Goal: Transaction & Acquisition: Book appointment/travel/reservation

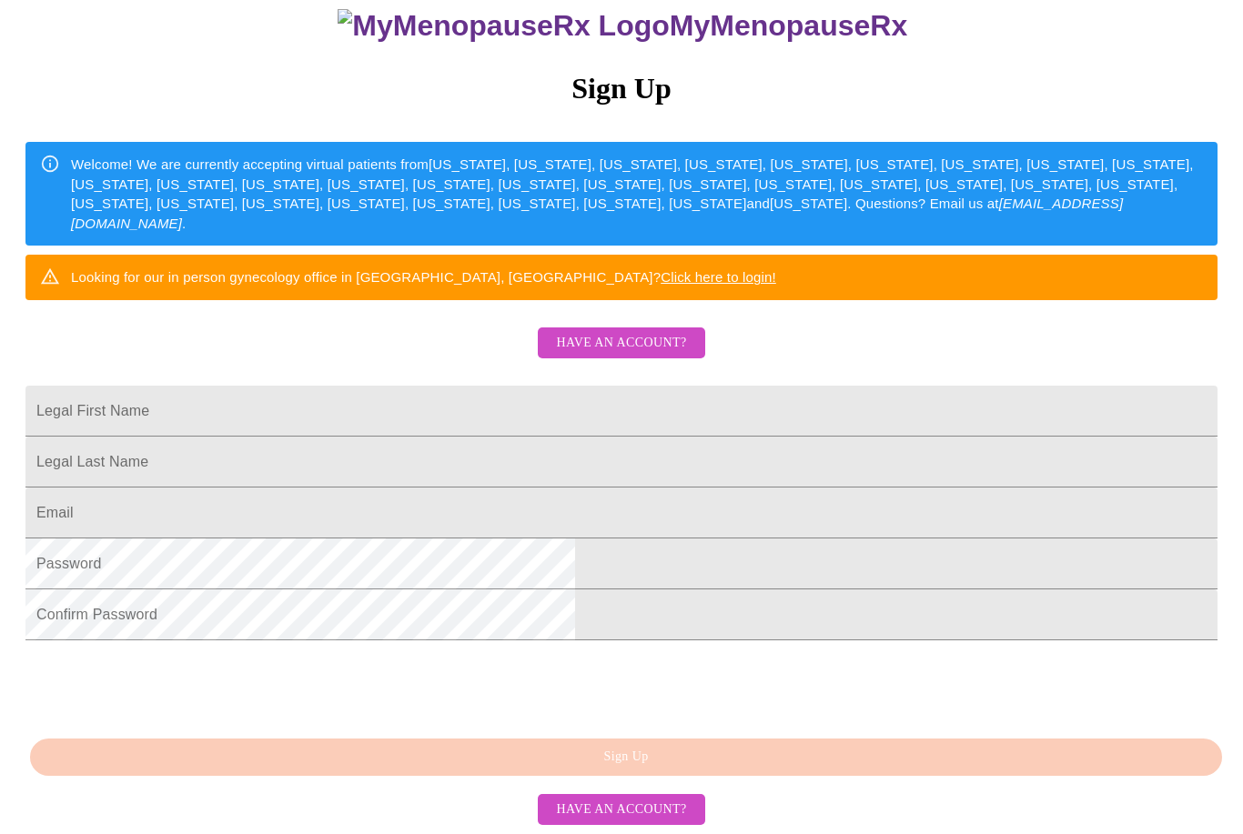
scroll to position [264, 0]
click at [432, 807] on div "MyMenopauseRx Sign Up Welcome! We are currently accepting virtual patients from…" at bounding box center [621, 397] width 1228 height 834
click at [397, 386] on input "Legal First Name" at bounding box center [621, 411] width 1192 height 51
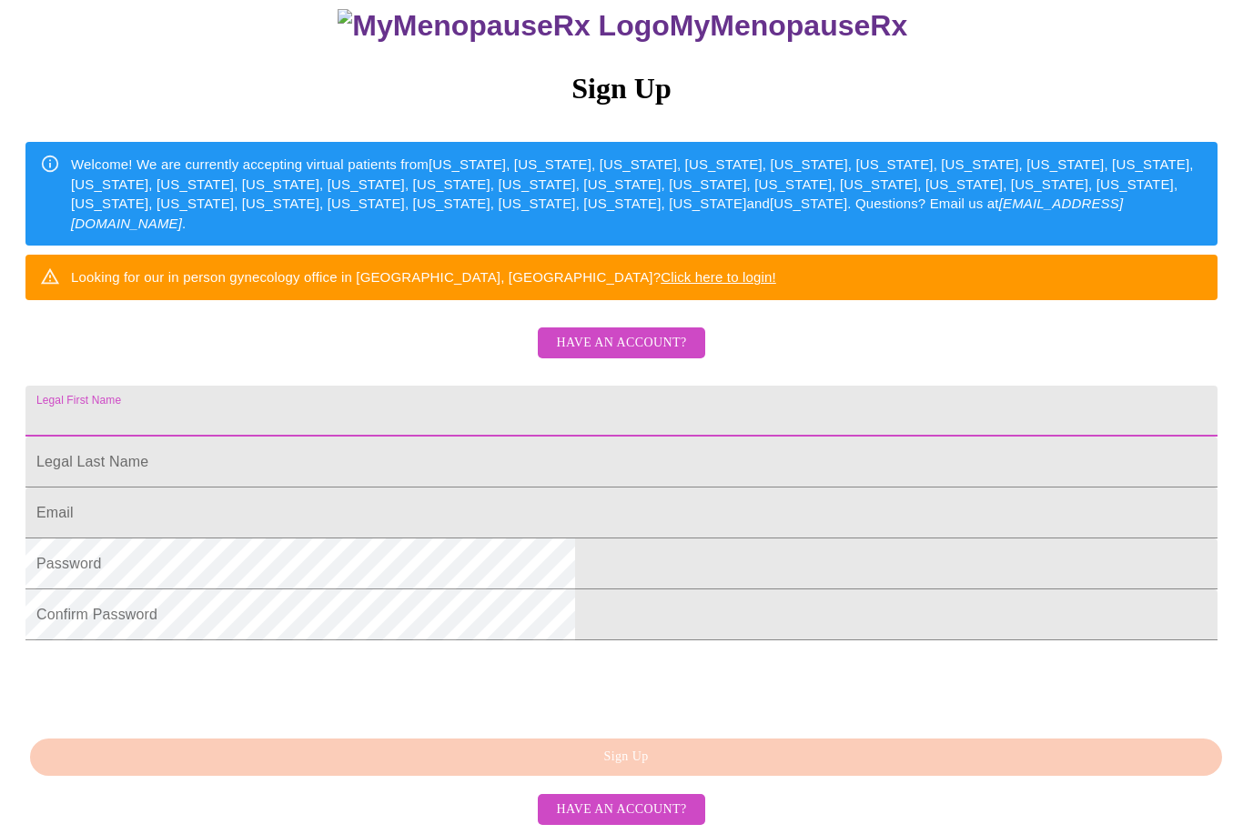
type input "[PERSON_NAME]"
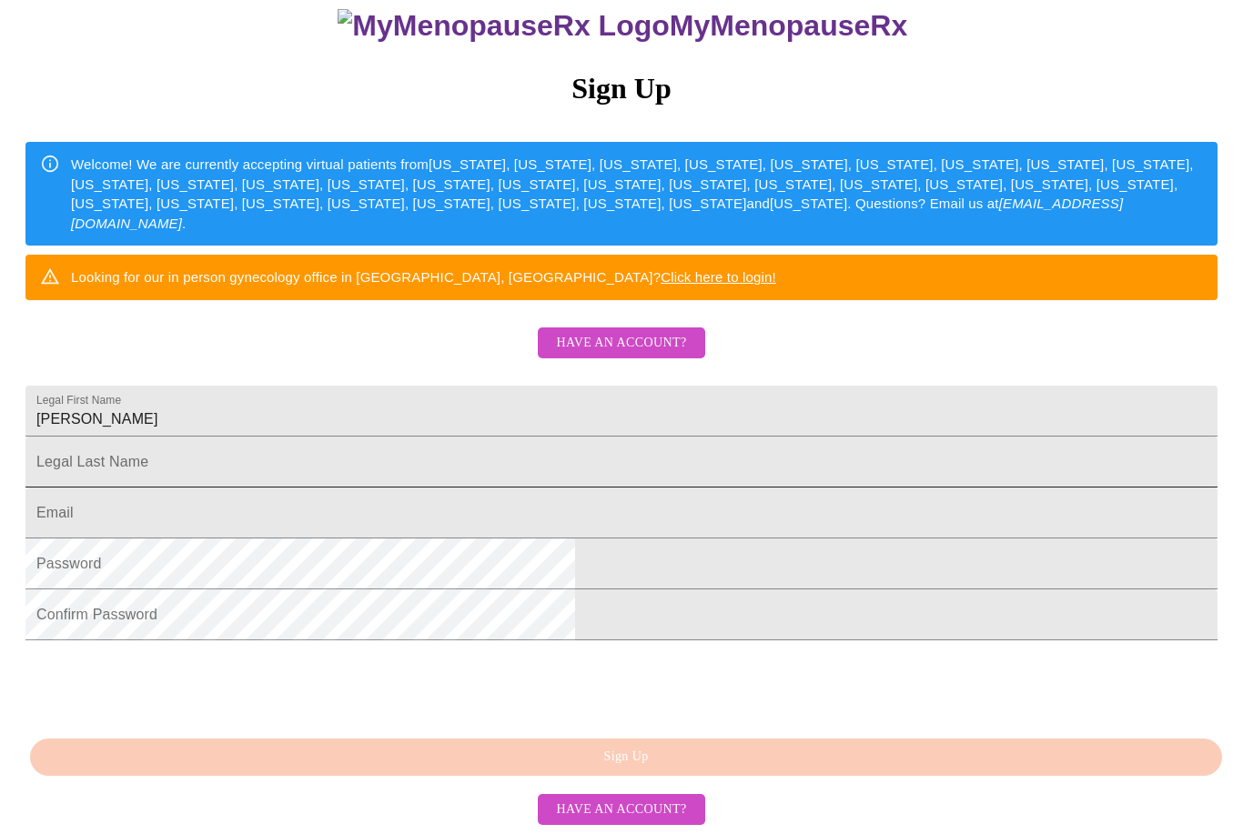
click at [379, 444] on input "Legal First Name" at bounding box center [621, 462] width 1192 height 51
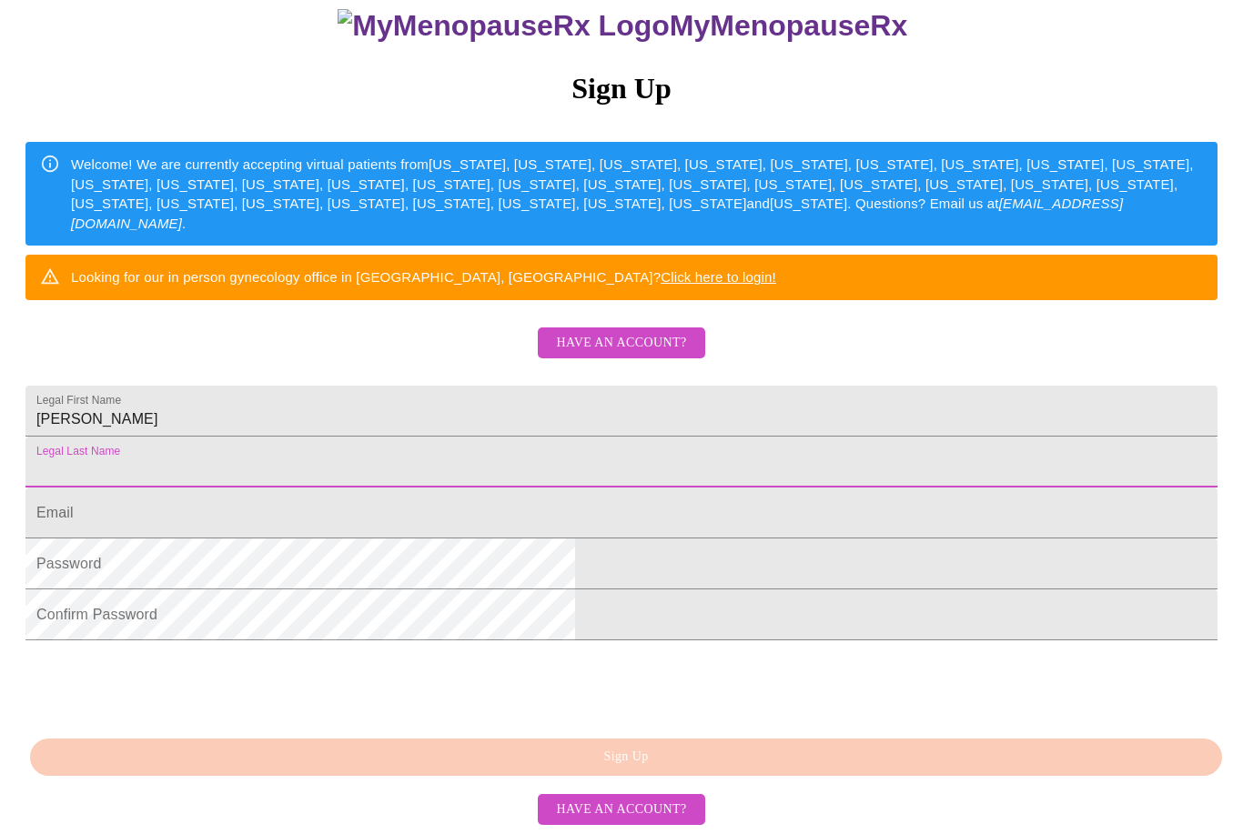
type input "[PERSON_NAME]"
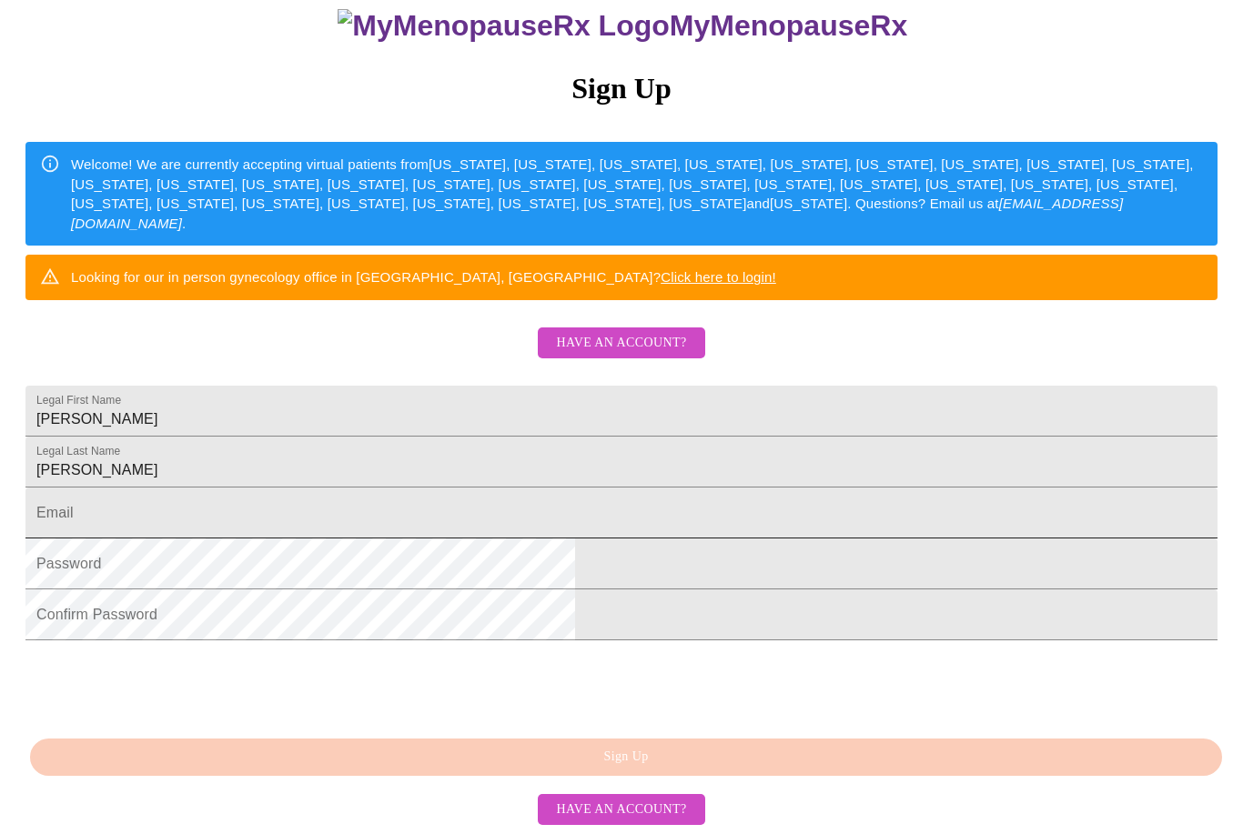
click at [371, 521] on input "Legal First Name" at bounding box center [621, 513] width 1192 height 51
type input "[EMAIL_ADDRESS][DOMAIN_NAME]"
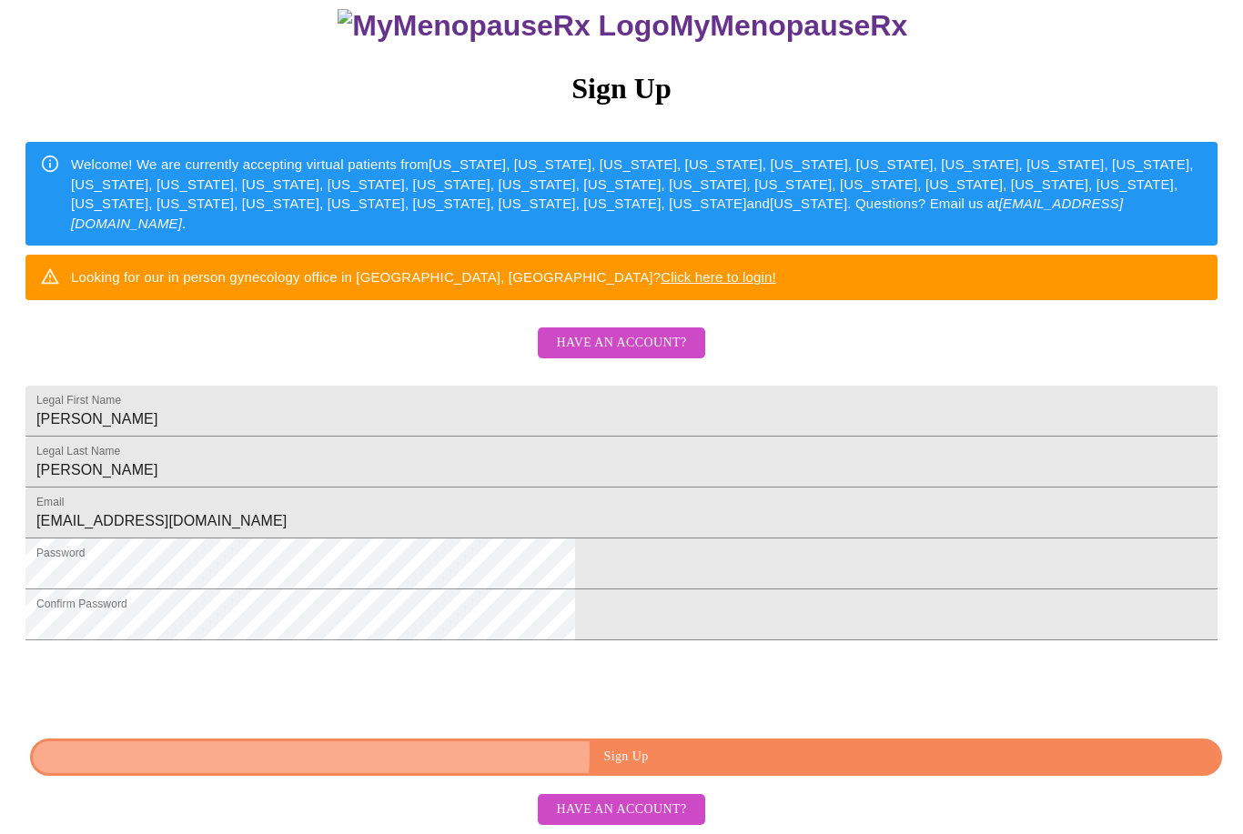
click at [631, 769] on span "Sign Up" at bounding box center [626, 757] width 1150 height 23
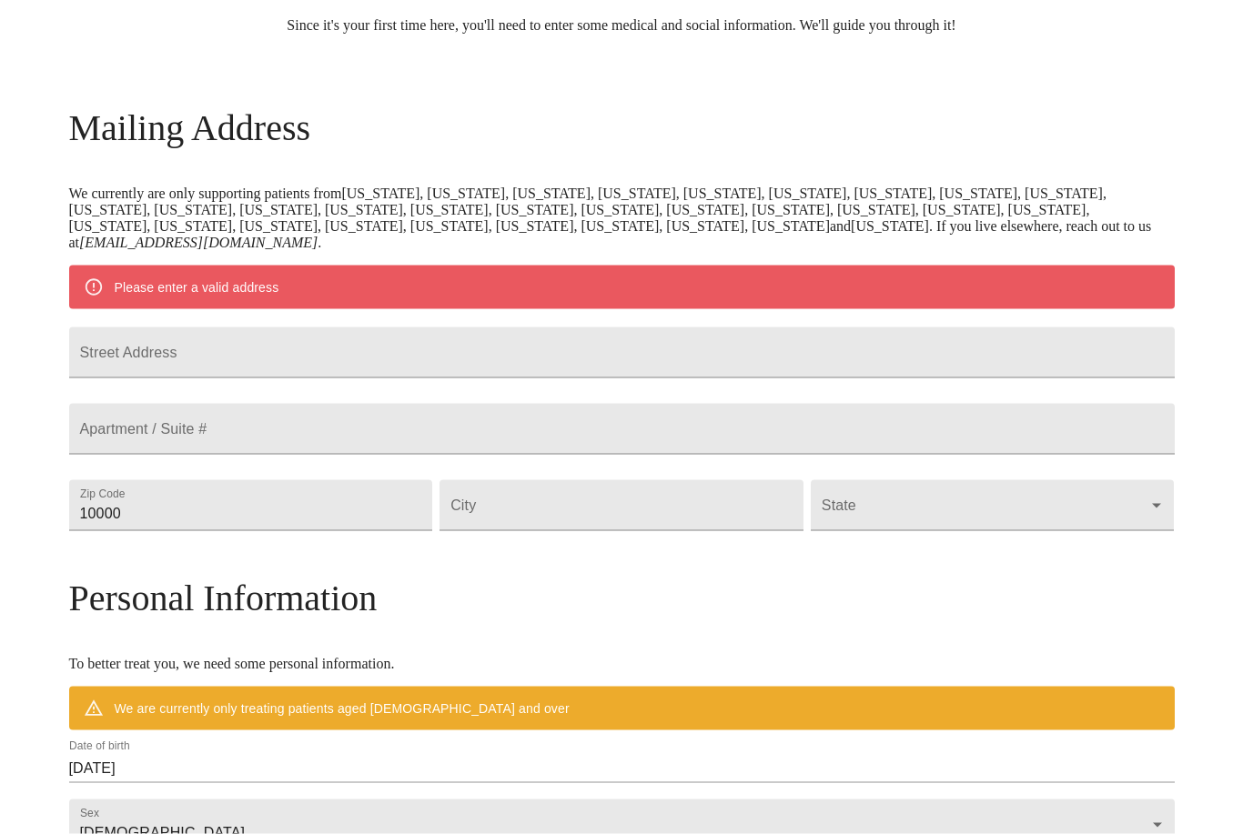
scroll to position [189, 0]
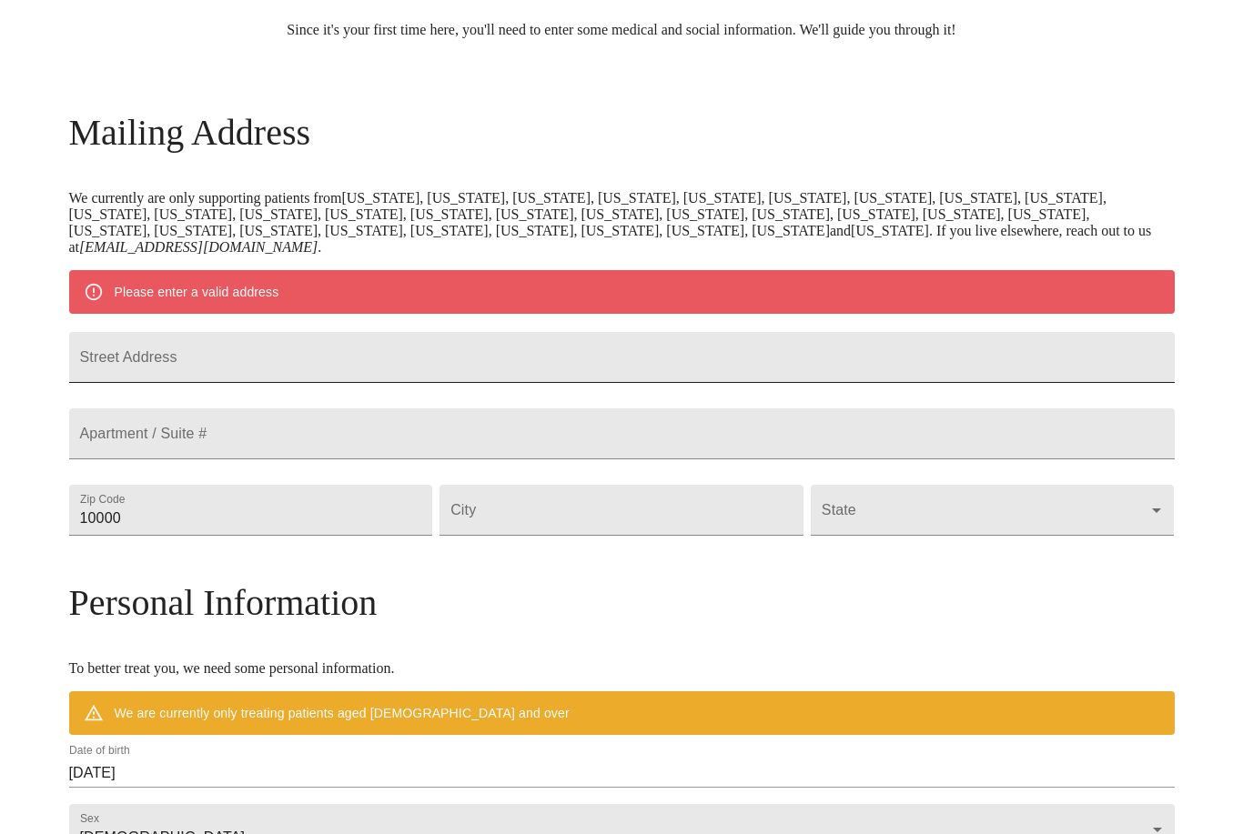
click at [246, 379] on input "Street Address" at bounding box center [621, 357] width 1105 height 51
click at [255, 372] on input "[STREET_ADDRESS]" at bounding box center [621, 357] width 1105 height 51
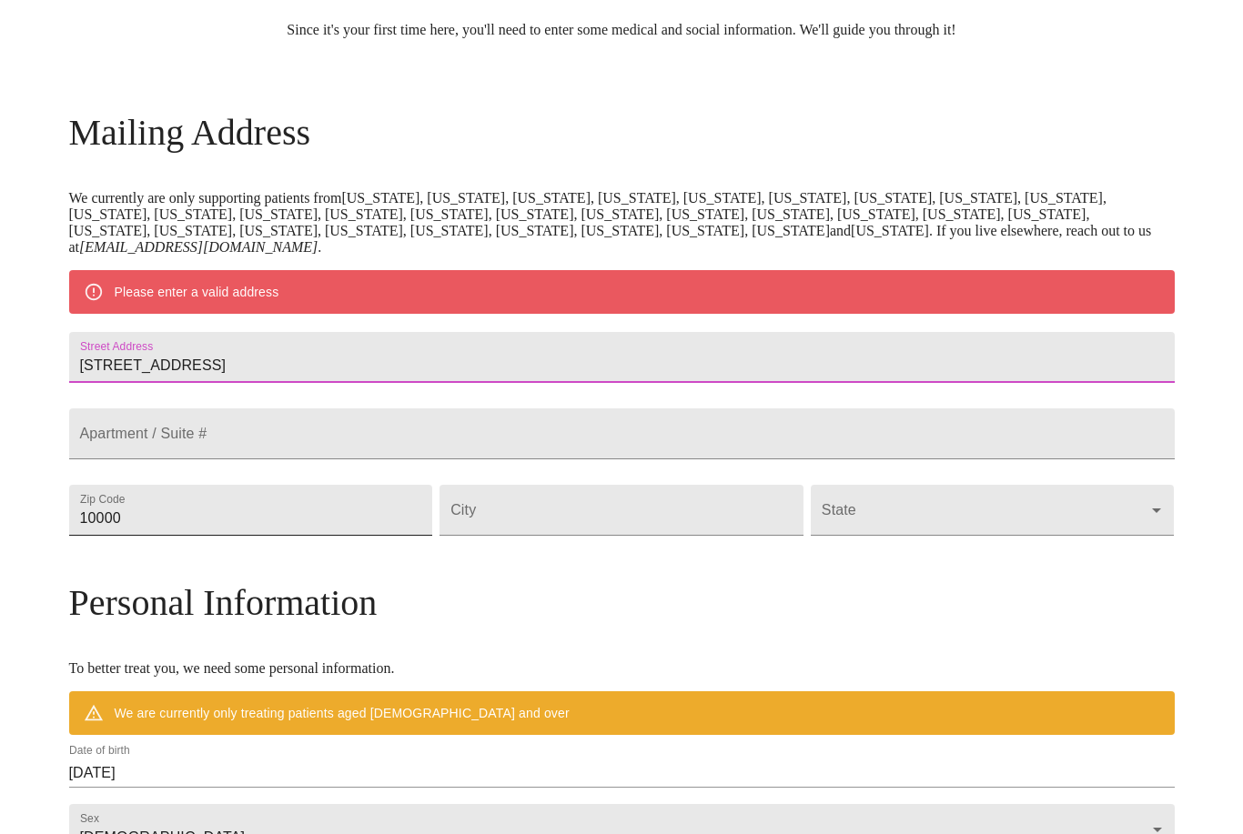
type input "[STREET_ADDRESS]"
click at [278, 536] on input "10000" at bounding box center [251, 510] width 364 height 51
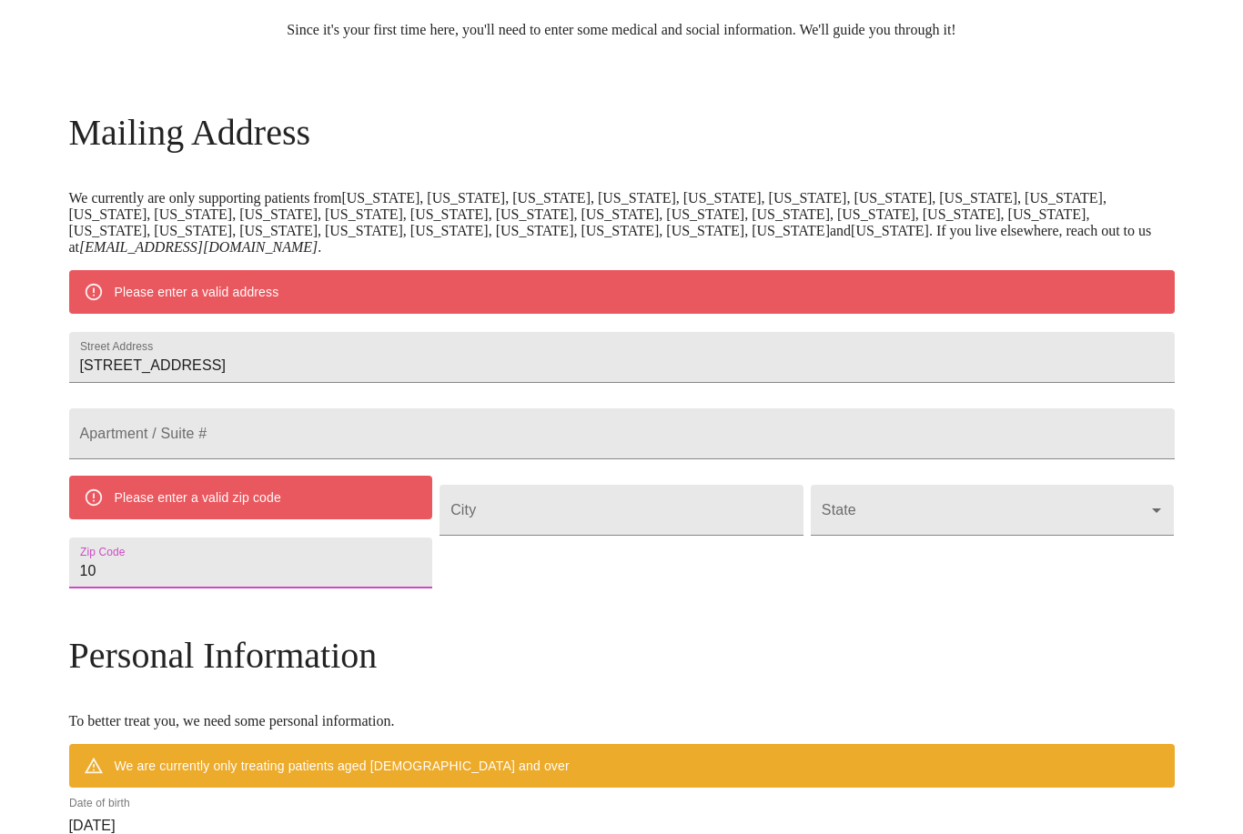
type input "1"
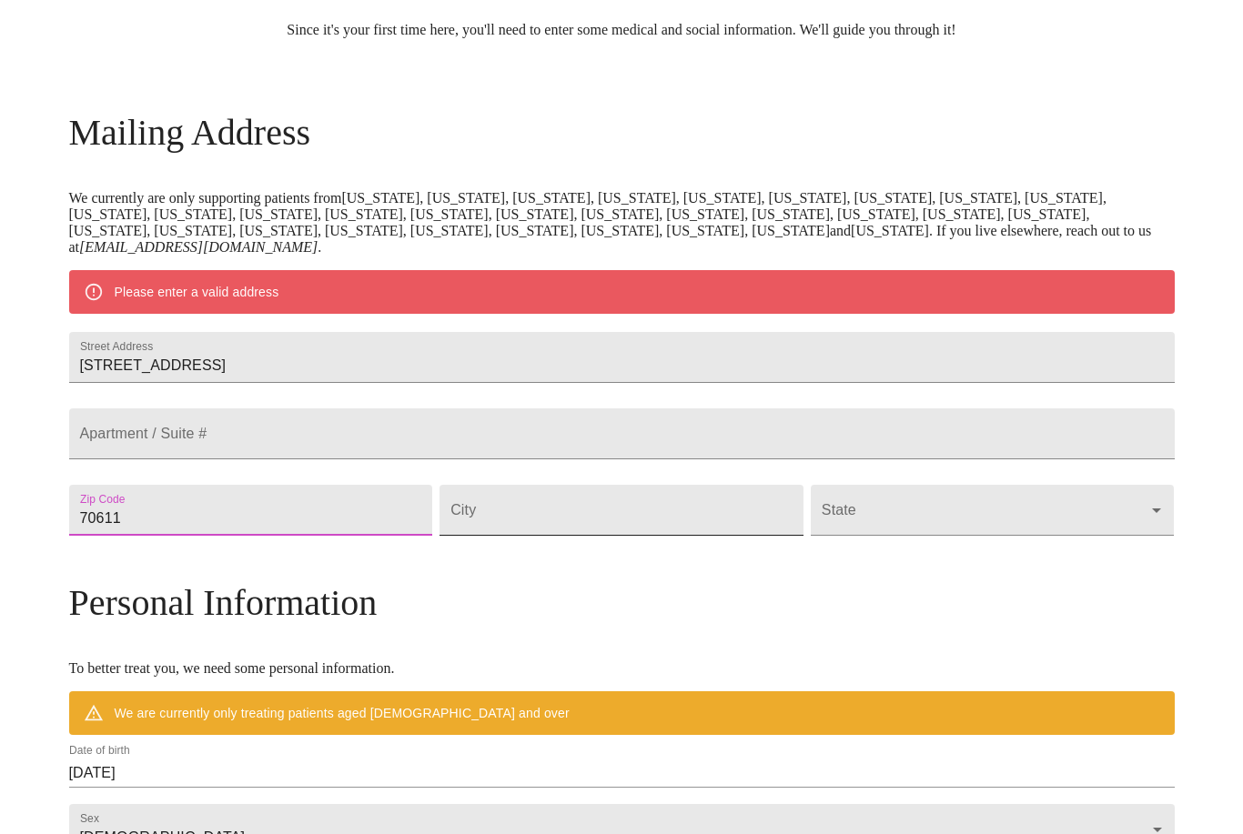
type input "70611"
click at [530, 536] on input "Street Address" at bounding box center [621, 510] width 364 height 51
type input "Lake [PERSON_NAME]"
click at [892, 568] on body "MyMenopauseRx Welcome to MyMenopauseRx Since it's your first time here, you'll …" at bounding box center [621, 535] width 1228 height 1435
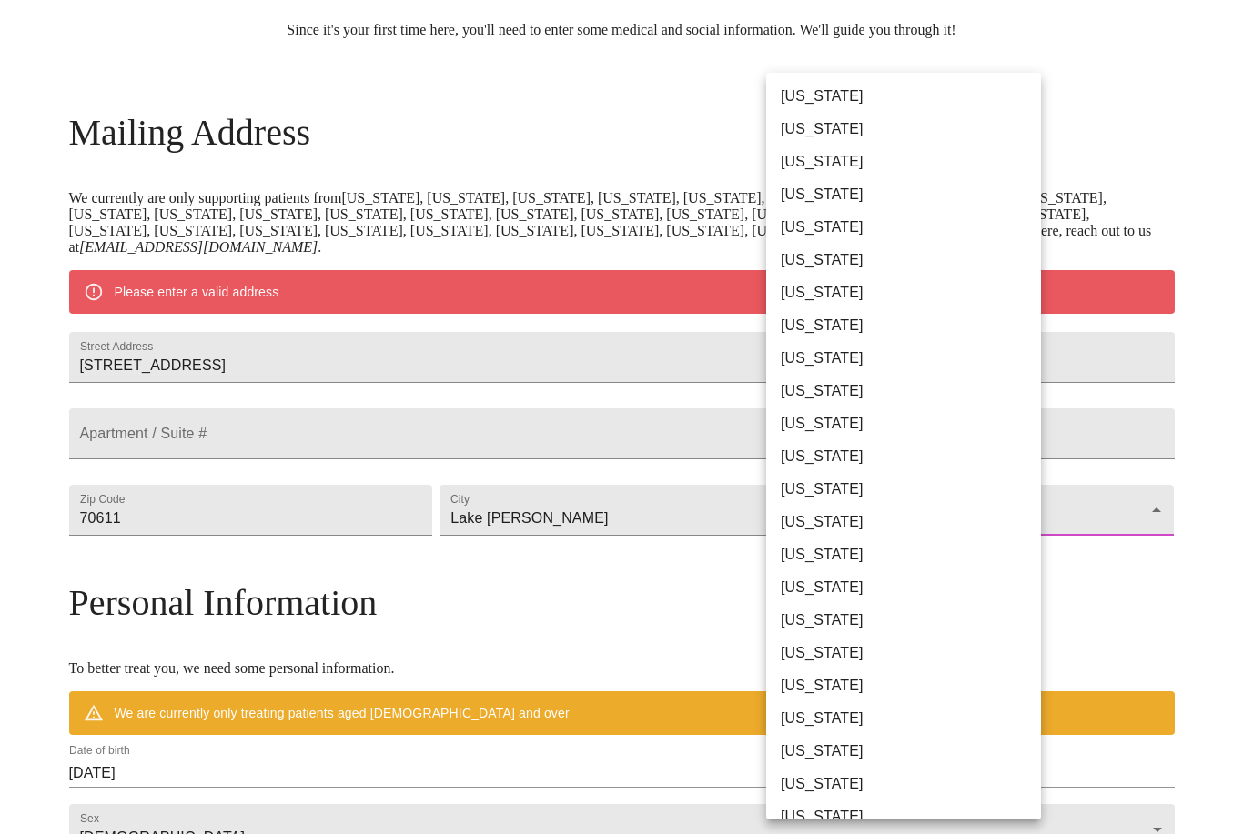
click at [826, 653] on li "[US_STATE]" at bounding box center [903, 653] width 275 height 33
type input "[US_STATE]"
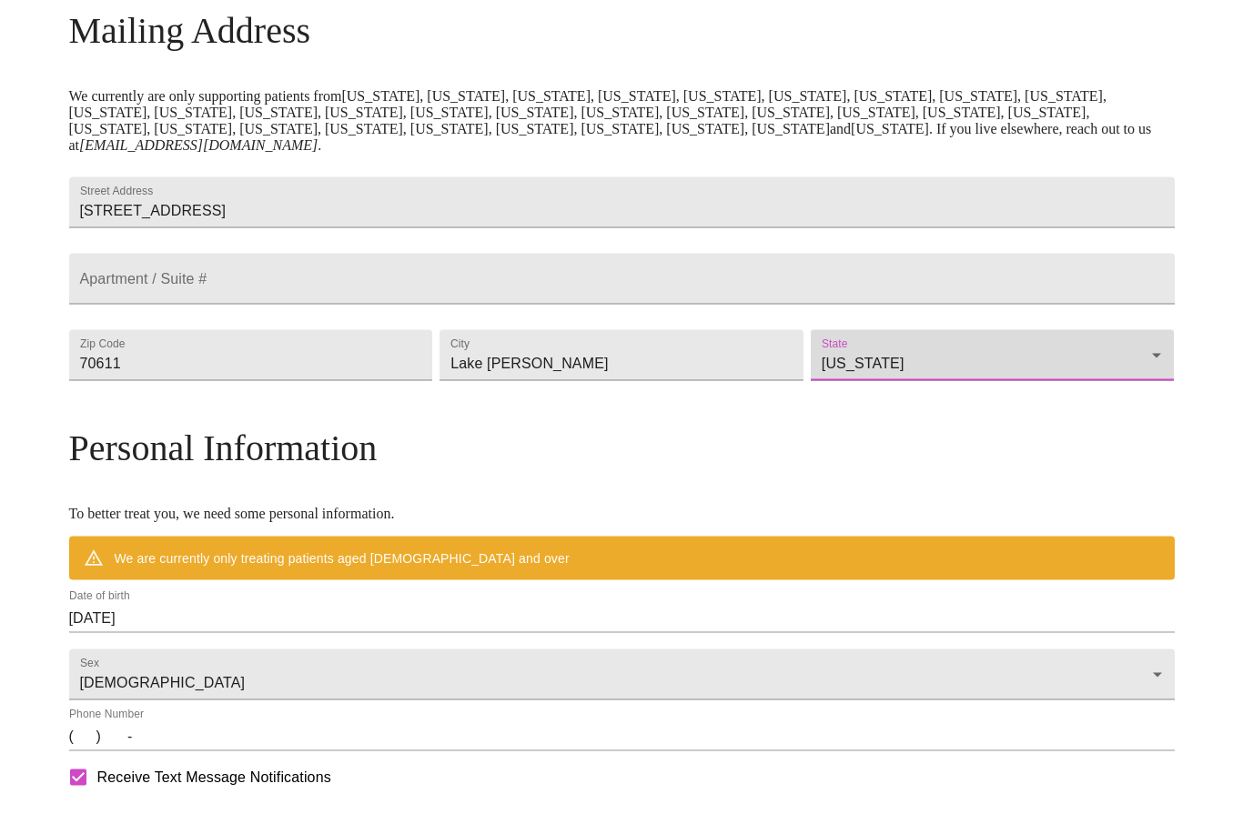
scroll to position [292, 0]
click at [236, 632] on input "[DATE]" at bounding box center [621, 617] width 1105 height 29
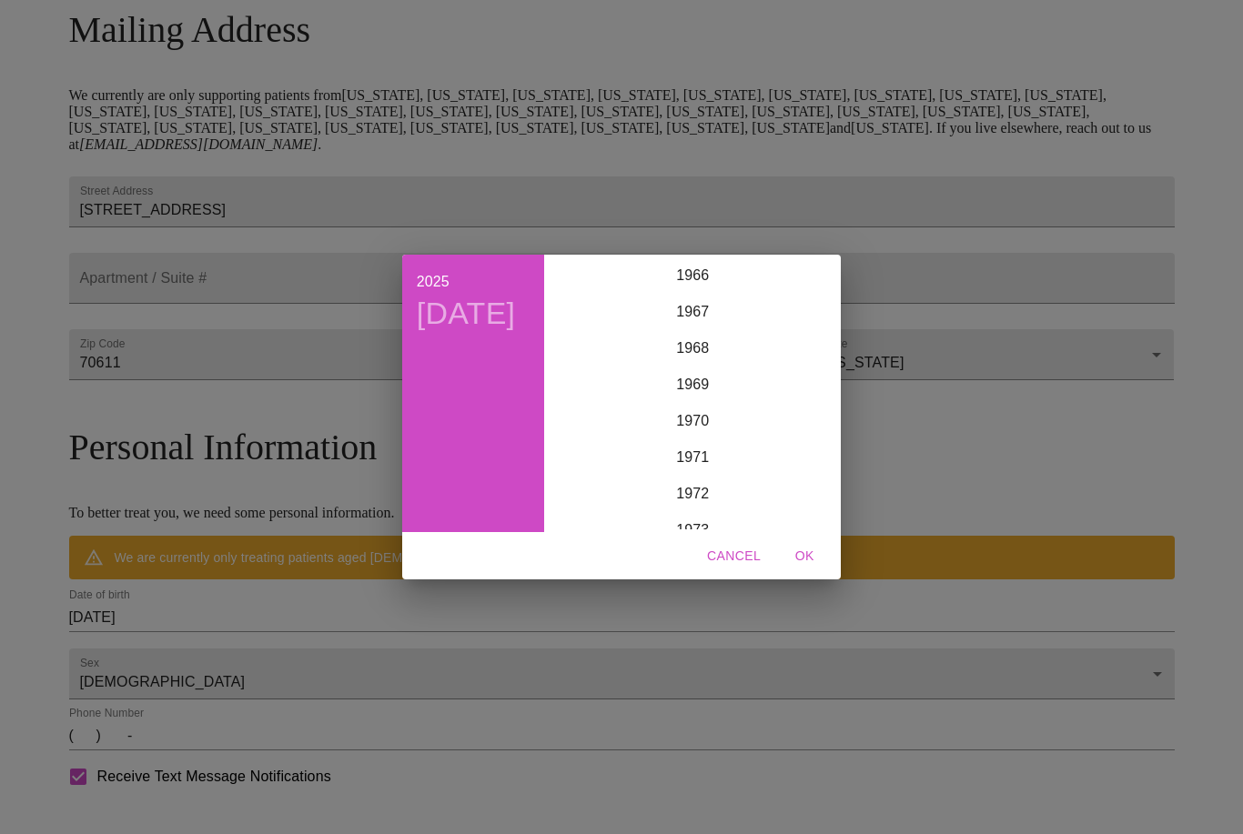
scroll to position [2439, 0]
click at [698, 438] on div "1970" at bounding box center [692, 419] width 282 height 36
click at [686, 461] on div "Aug" at bounding box center [693, 427] width 94 height 68
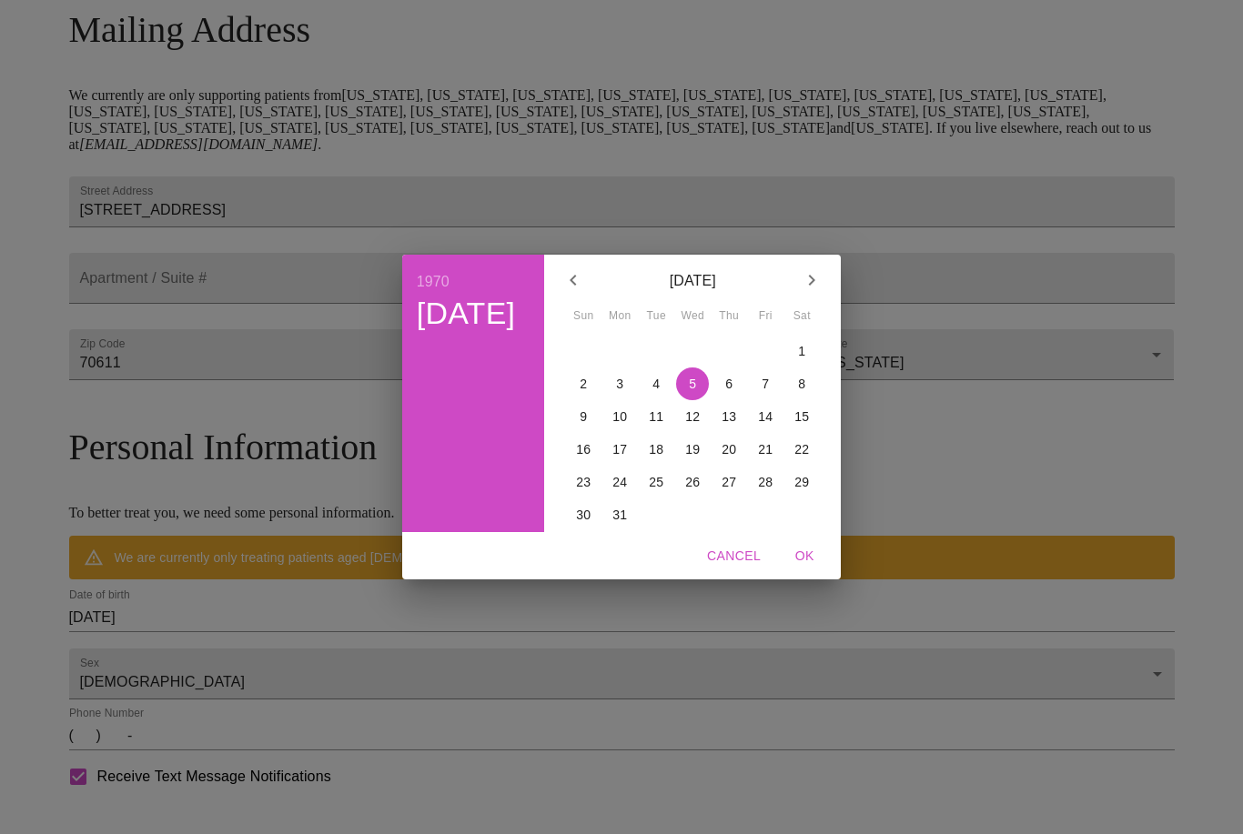
click at [763, 491] on p "28" at bounding box center [765, 482] width 15 height 18
click at [802, 568] on span "OK" at bounding box center [804, 556] width 44 height 23
type input "[DATE]"
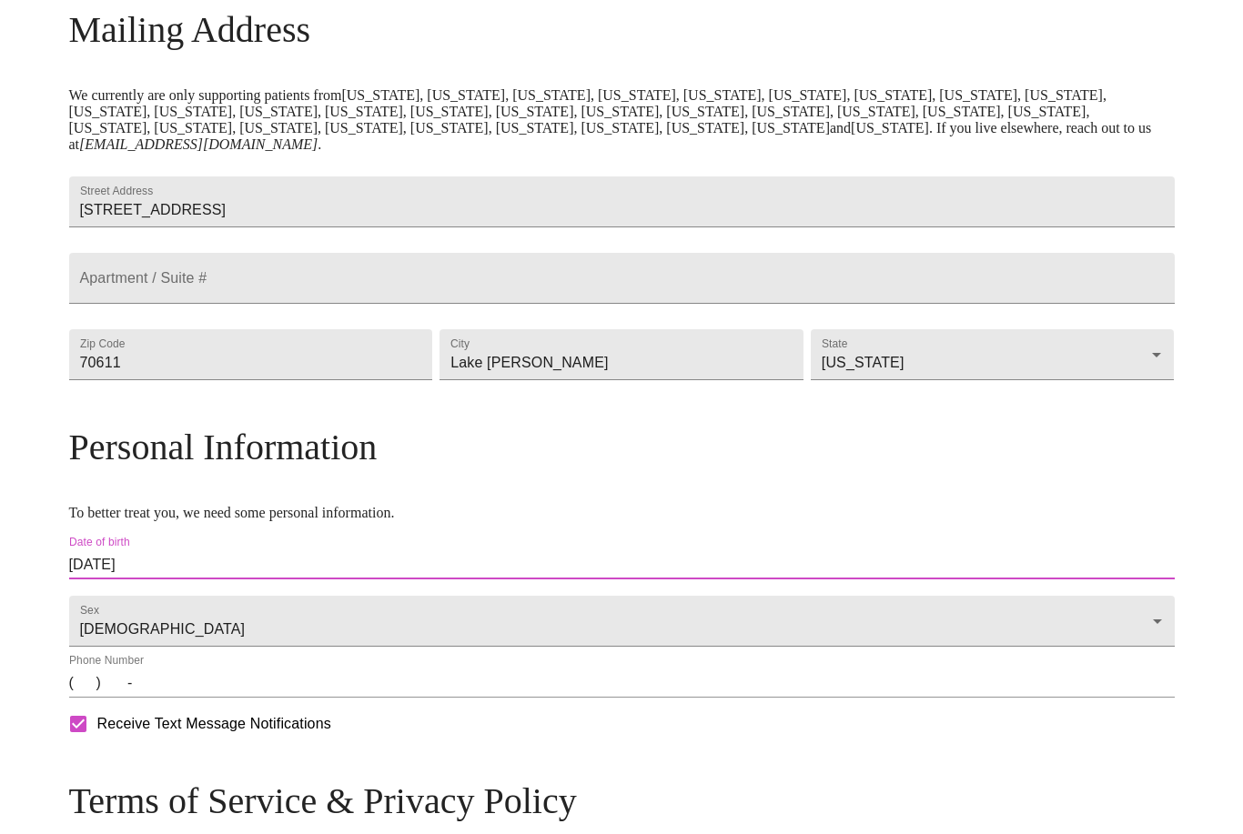
click at [224, 698] on input "(   )    -" at bounding box center [621, 683] width 1105 height 29
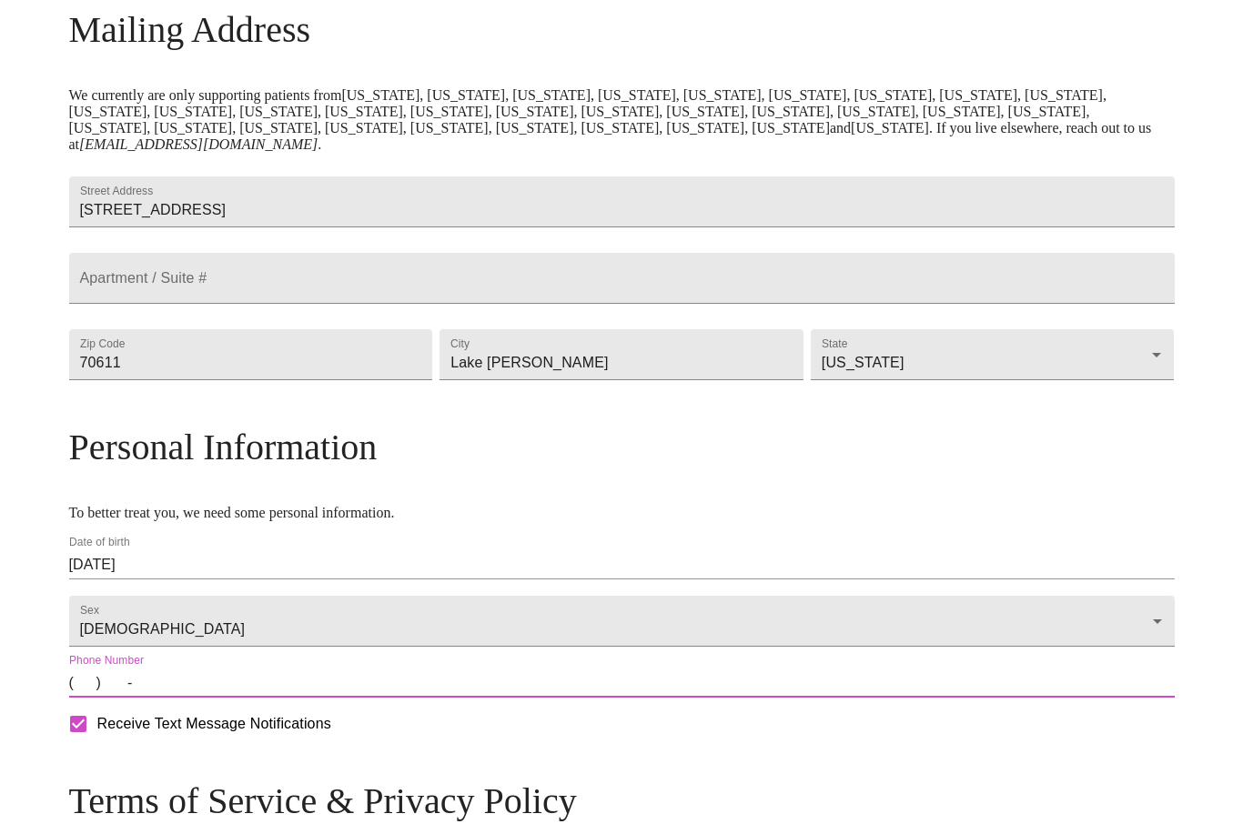
type input "[PHONE_NUMBER]"
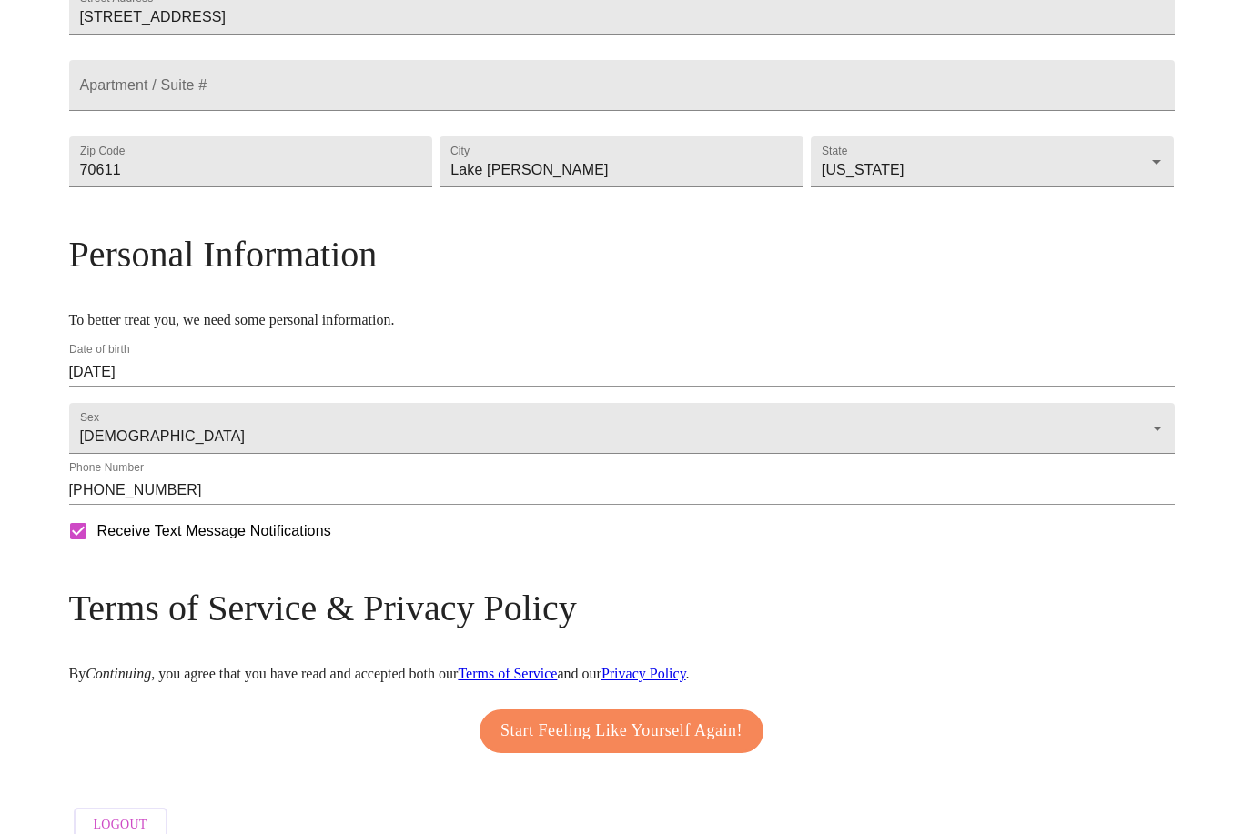
scroll to position [508, 0]
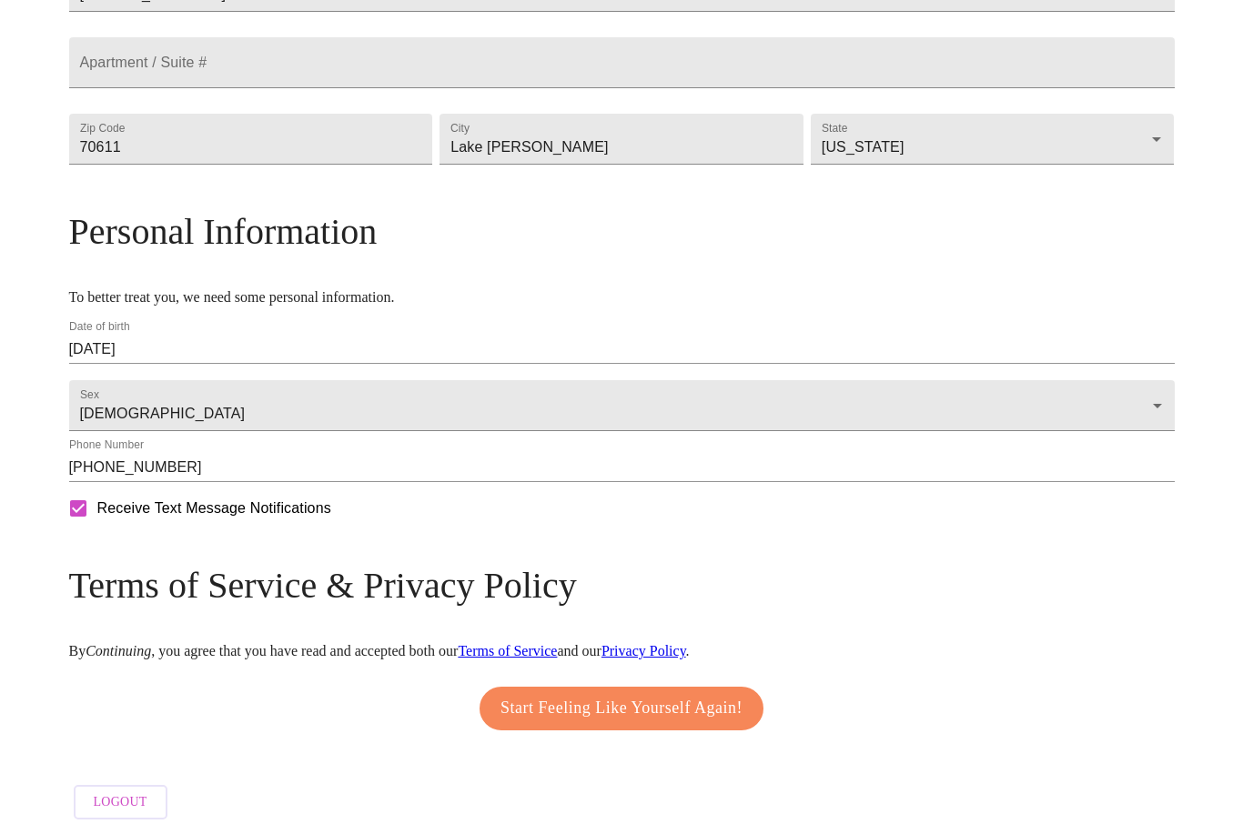
click at [676, 723] on span "Start Feeling Like Yourself Again!" at bounding box center [621, 708] width 242 height 29
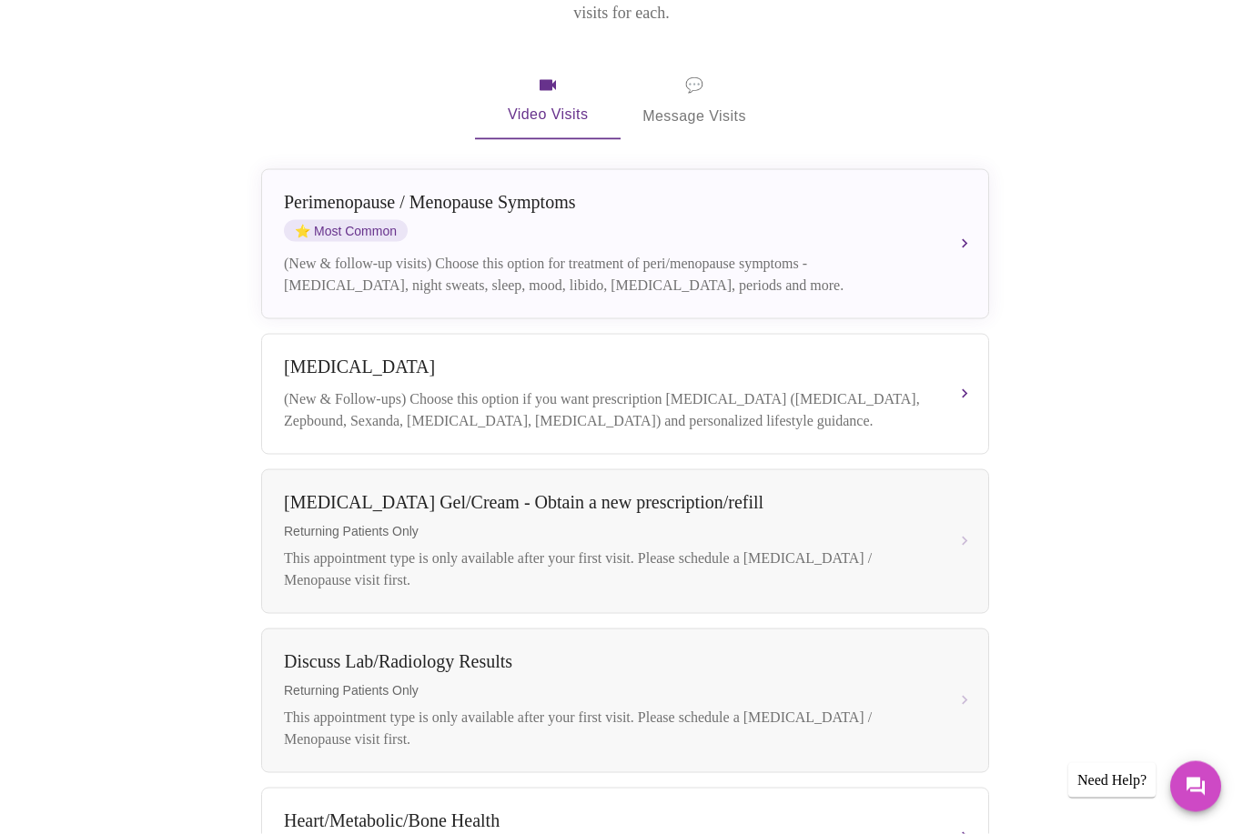
scroll to position [298, 0]
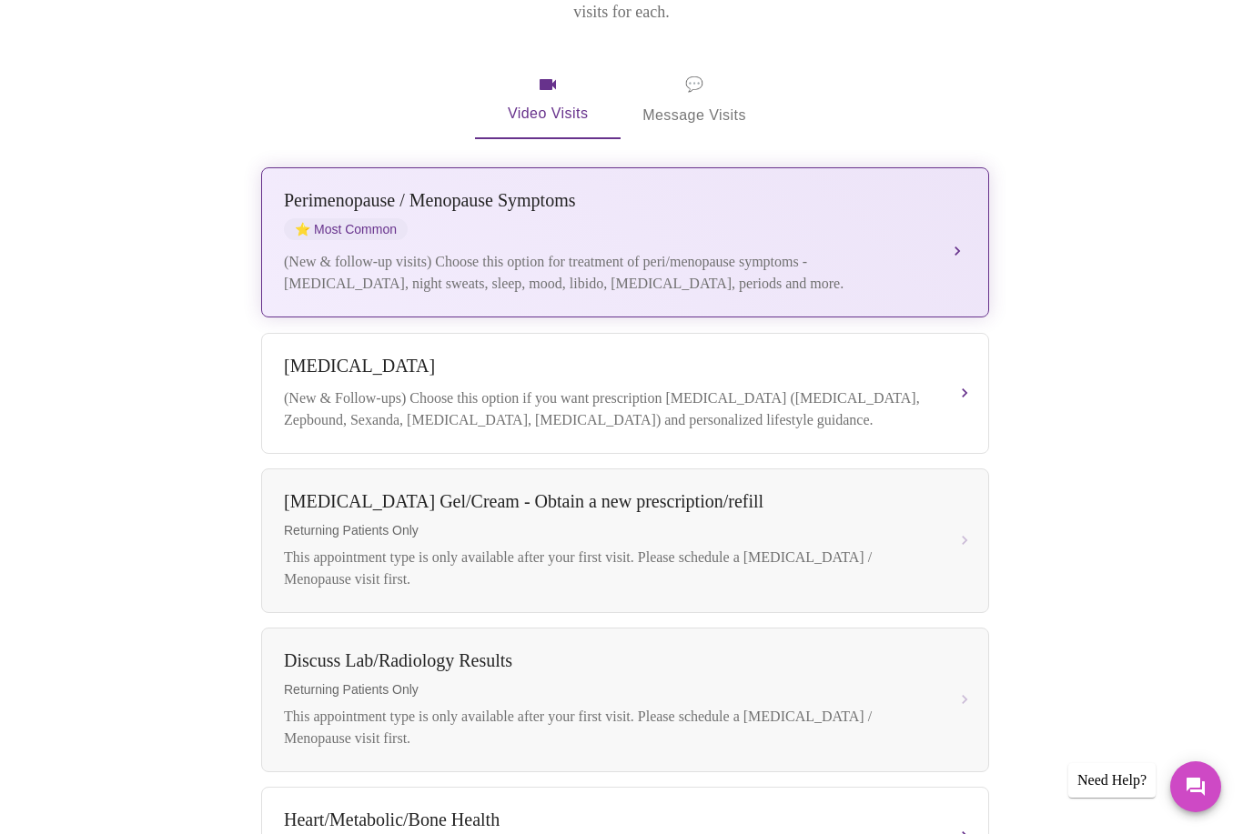
click at [379, 221] on div "[MEDICAL_DATA] / Menopause Symptoms ⭐ Most Common (New & follow-up visits) Choo…" at bounding box center [625, 242] width 682 height 105
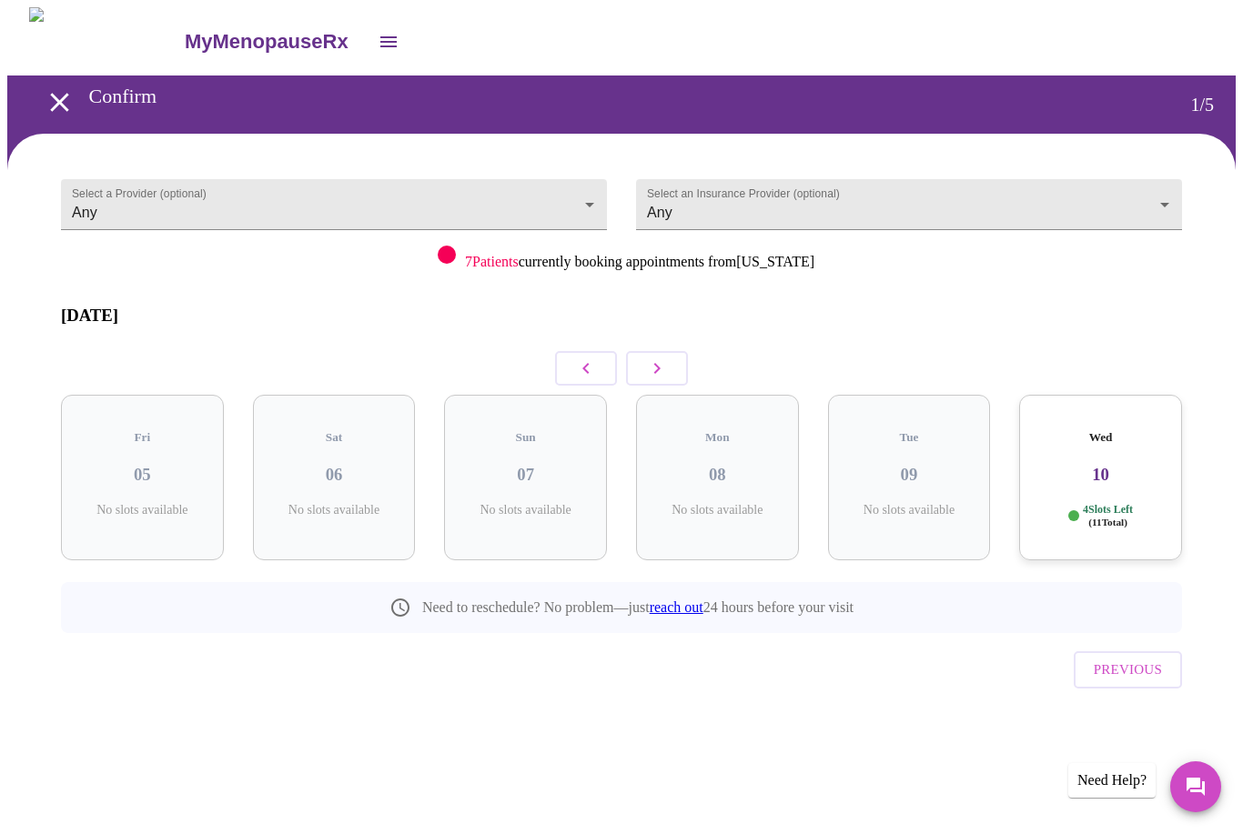
click at [1091, 465] on h3 "10" at bounding box center [1101, 475] width 134 height 20
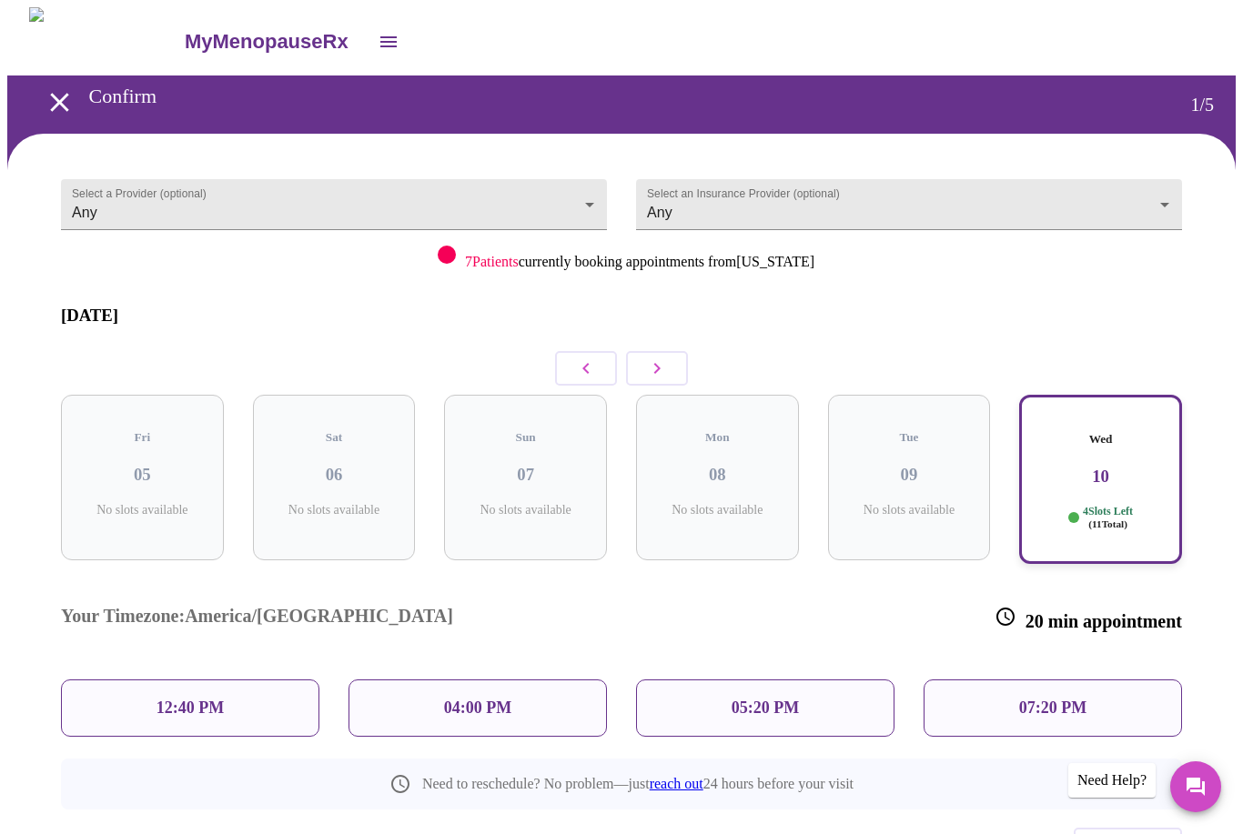
click at [170, 699] on p "12:40 PM" at bounding box center [189, 708] width 67 height 19
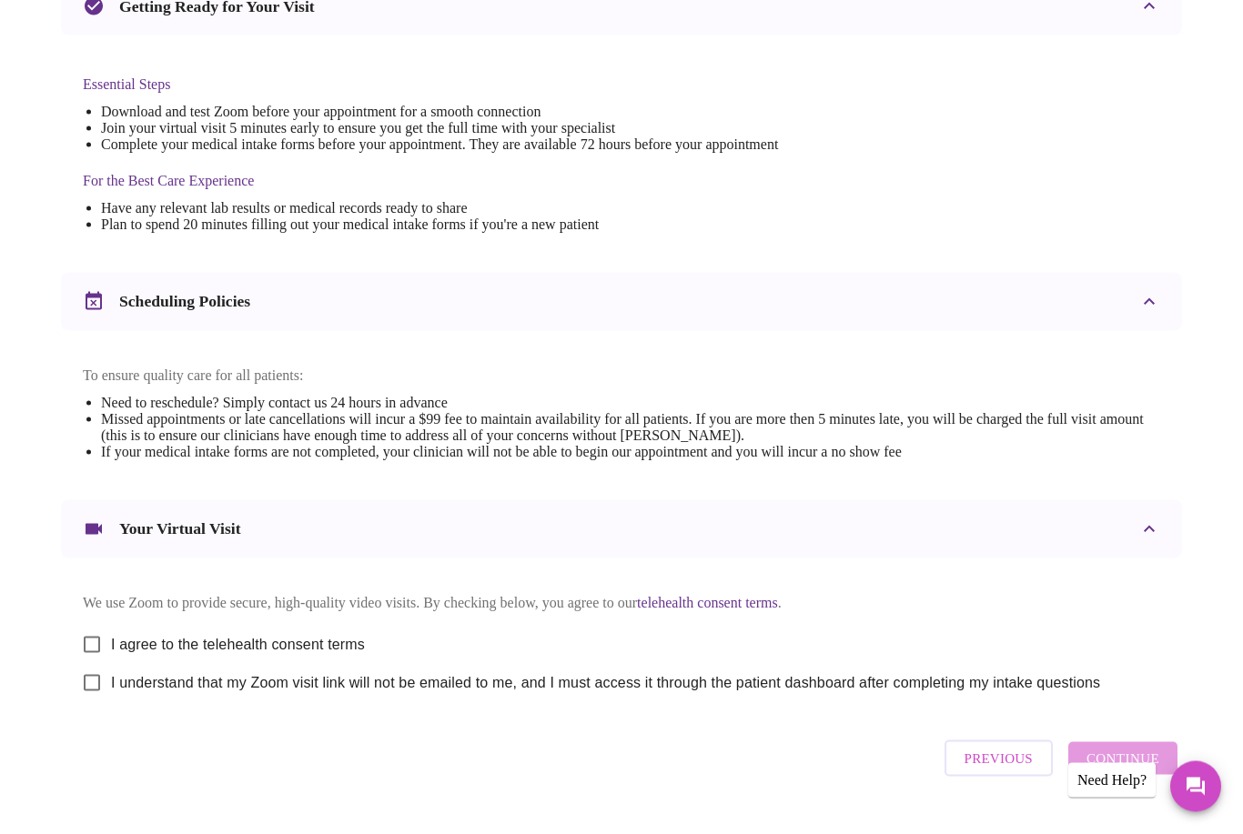
scroll to position [413, 0]
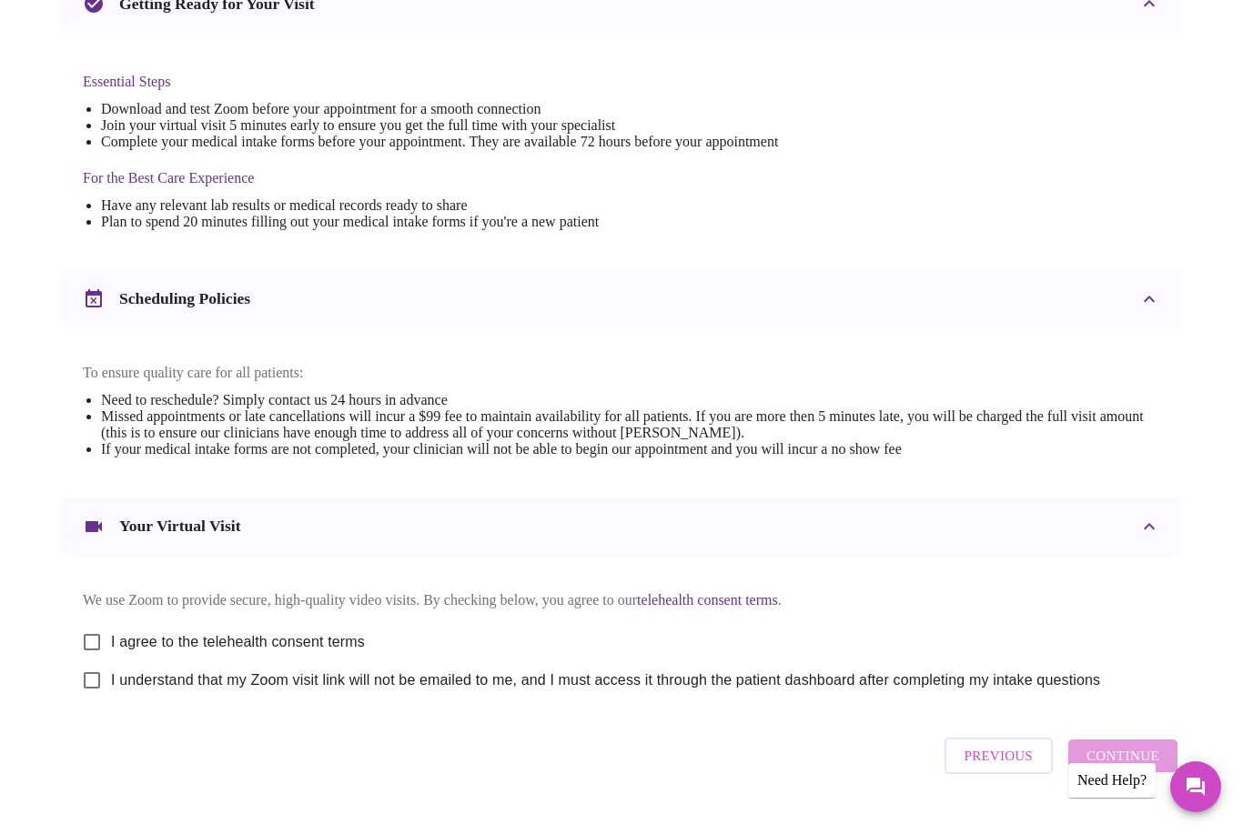
click at [98, 644] on input "I agree to the telehealth consent terms" at bounding box center [92, 642] width 38 height 38
checkbox input "true"
click at [97, 700] on input "I understand that my Zoom visit link will not be emailed to me, and I must acce…" at bounding box center [92, 680] width 38 height 38
checkbox input "true"
click at [1127, 768] on span "Continue" at bounding box center [1122, 756] width 73 height 24
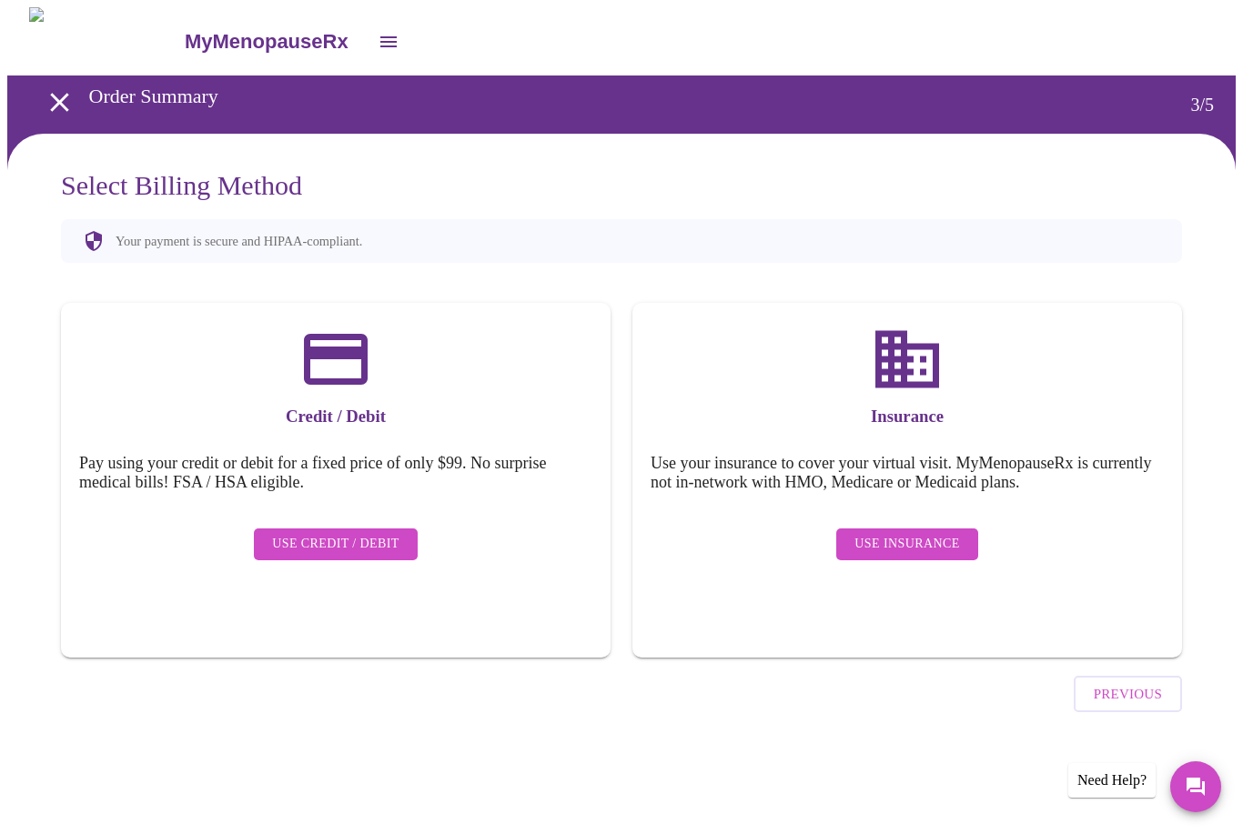
scroll to position [0, 0]
click at [926, 533] on span "Use Insurance" at bounding box center [906, 544] width 105 height 23
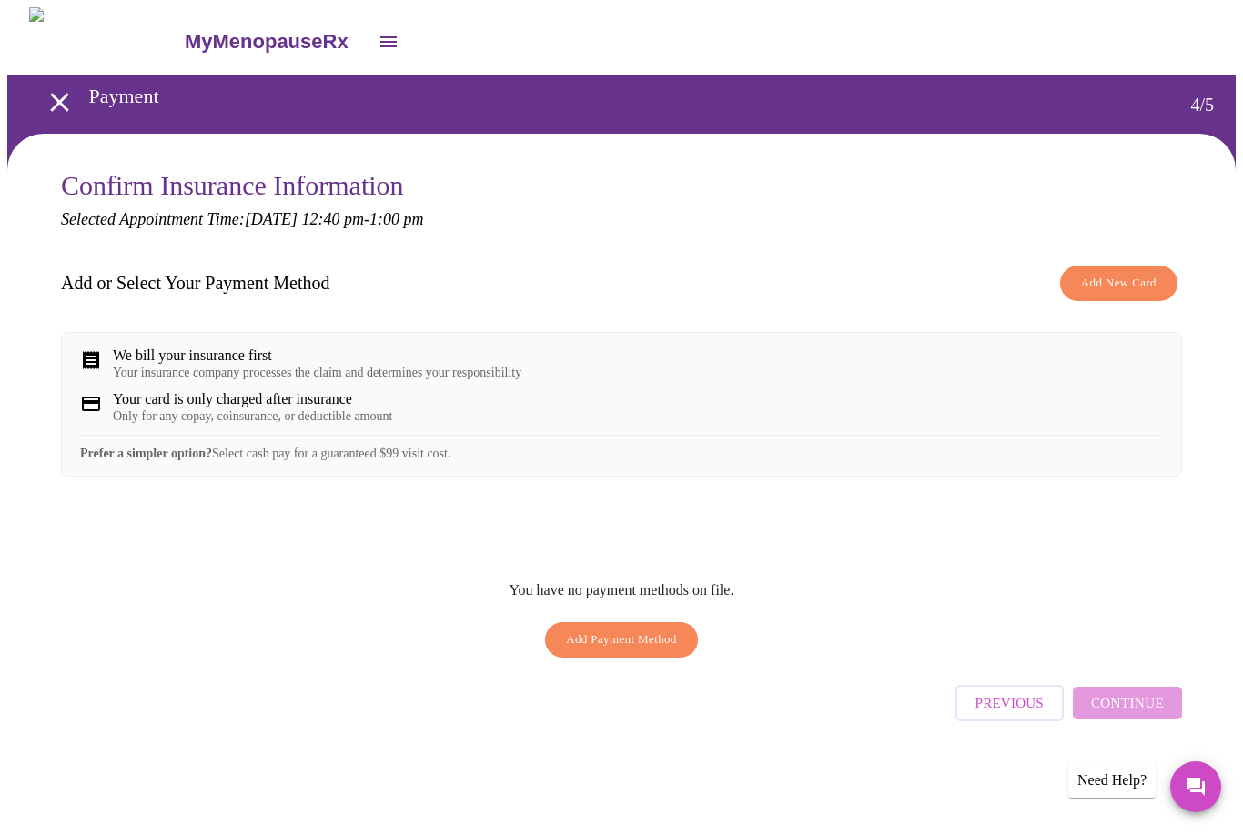
click at [1109, 277] on span "Add New Card" at bounding box center [1119, 283] width 76 height 21
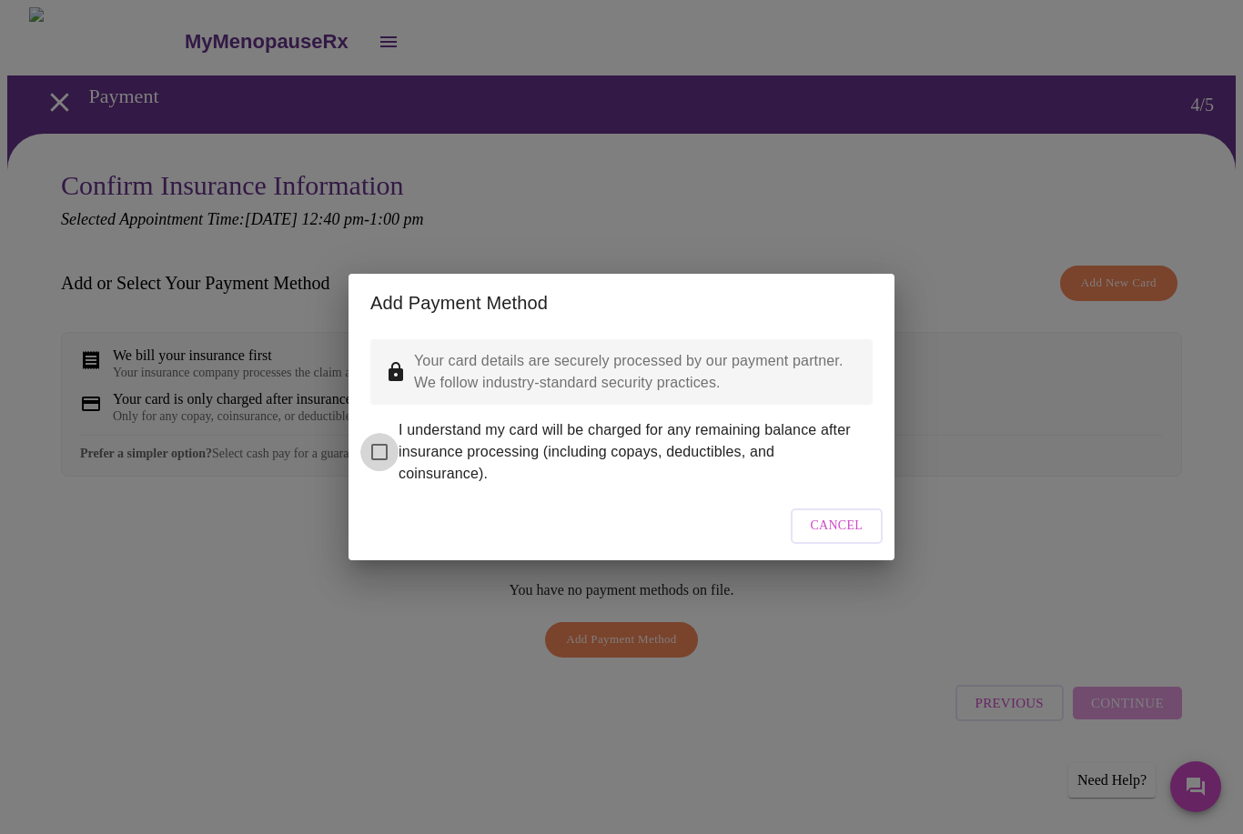
click at [381, 440] on input "I understand my card will be charged for any remaining balance after insurance …" at bounding box center [379, 452] width 38 height 38
checkbox input "true"
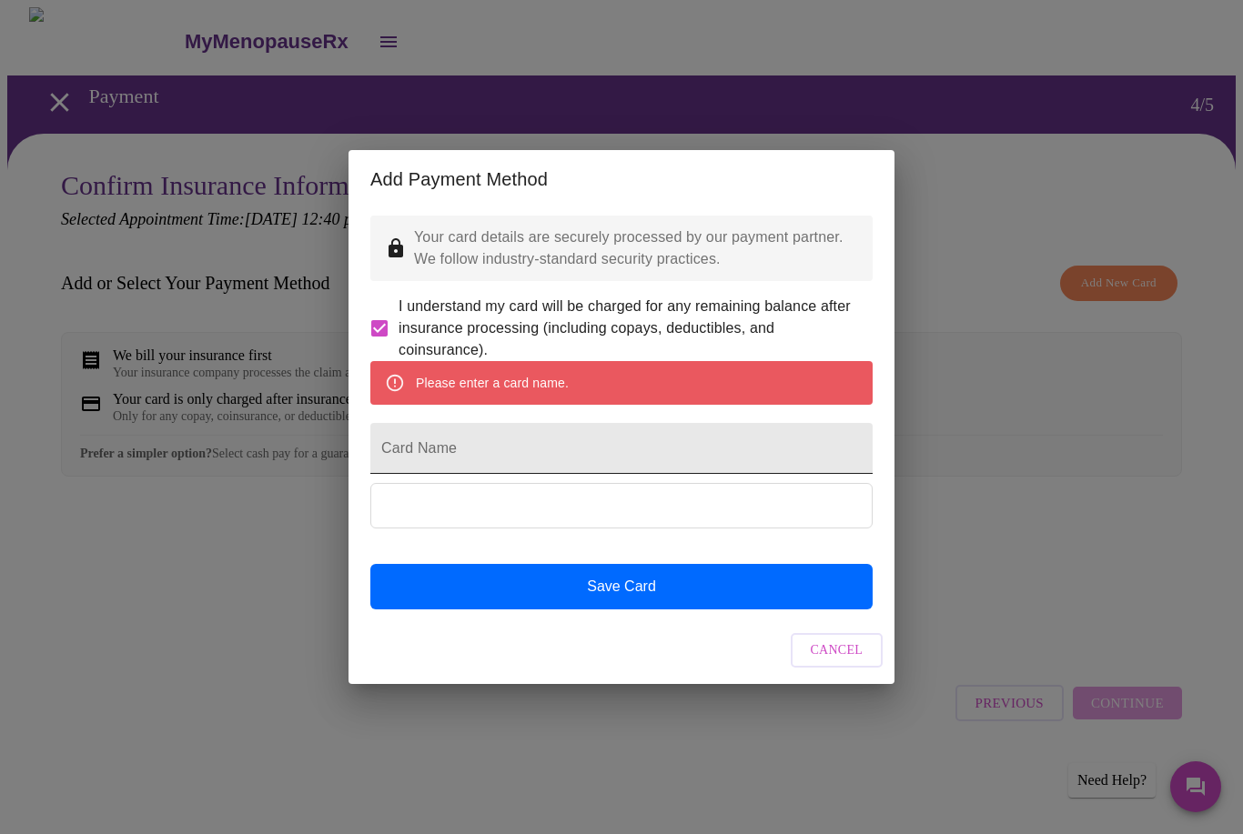
click at [412, 443] on input "Card Name" at bounding box center [621, 448] width 502 height 51
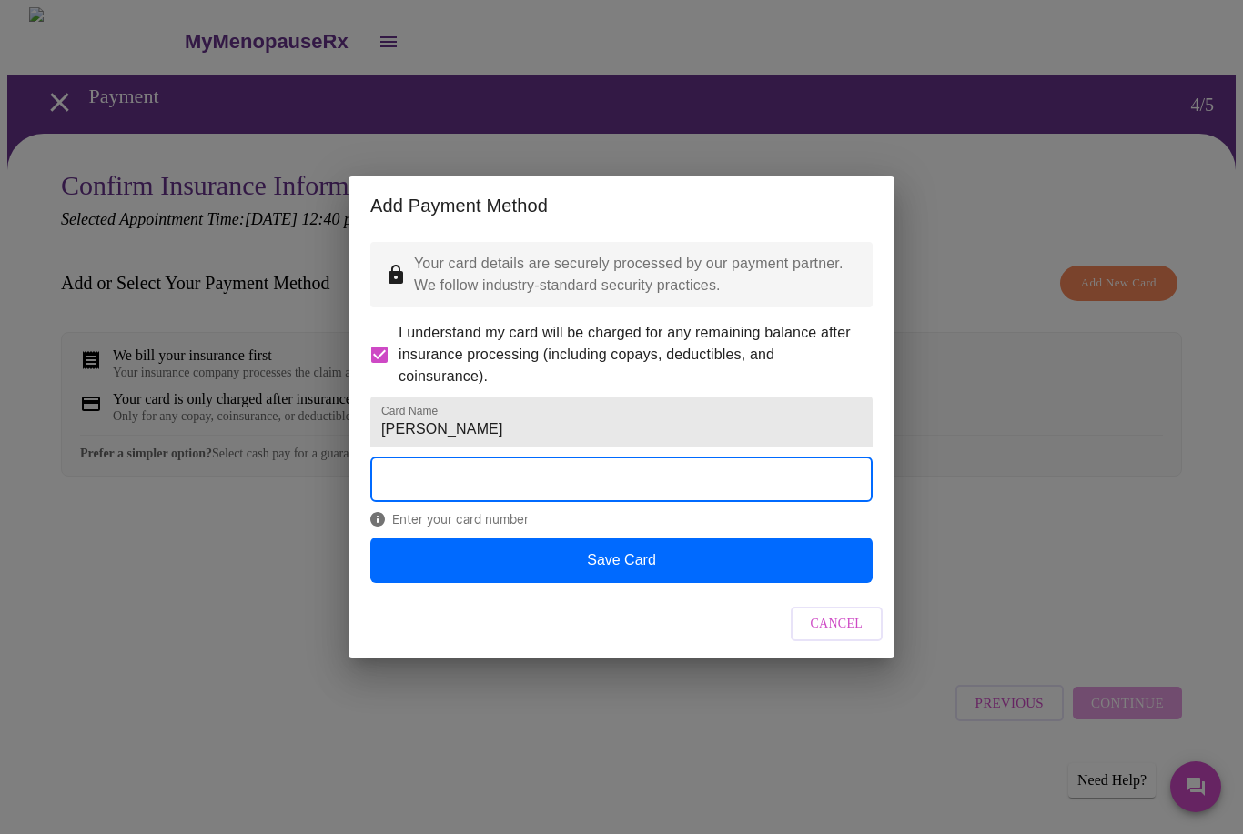
click at [408, 434] on input "[PERSON_NAME]" at bounding box center [621, 422] width 502 height 51
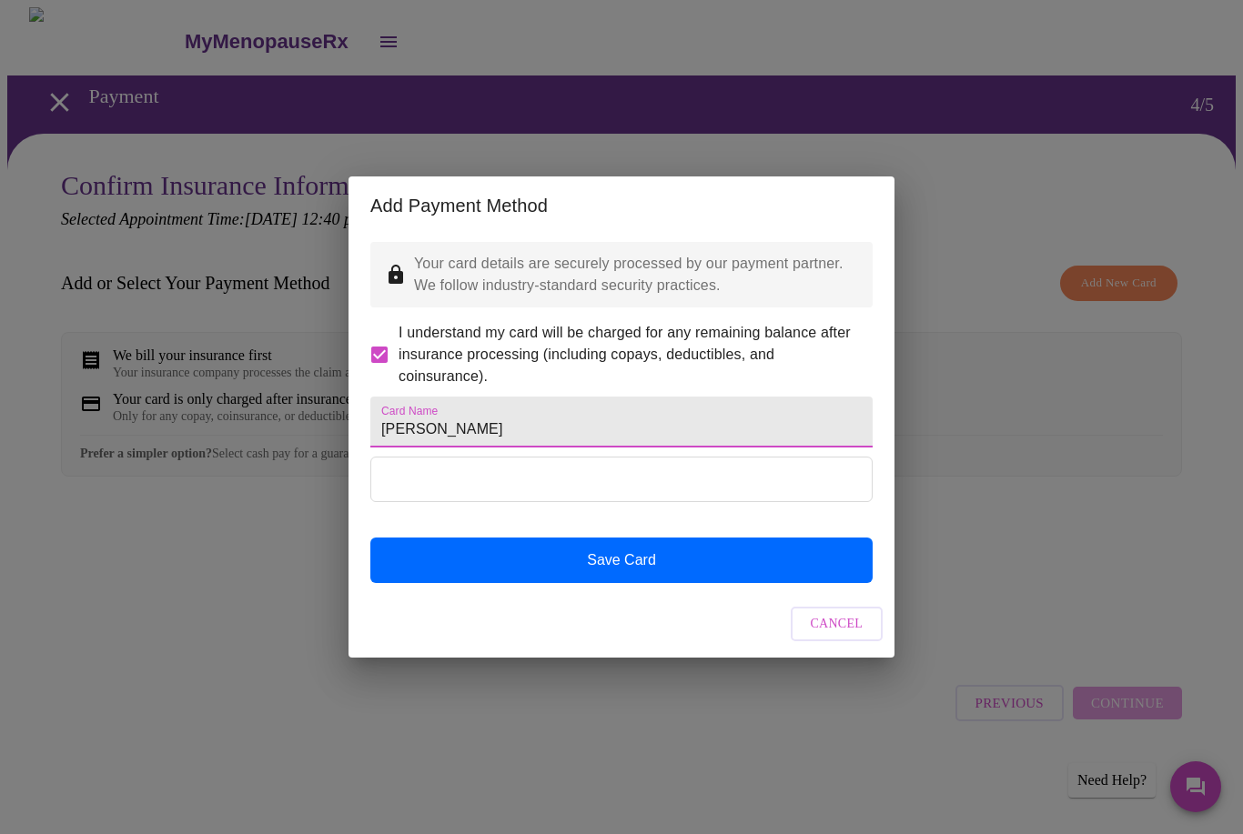
click at [420, 423] on input "[PERSON_NAME]" at bounding box center [621, 422] width 502 height 51
type input "[PERSON_NAME]"
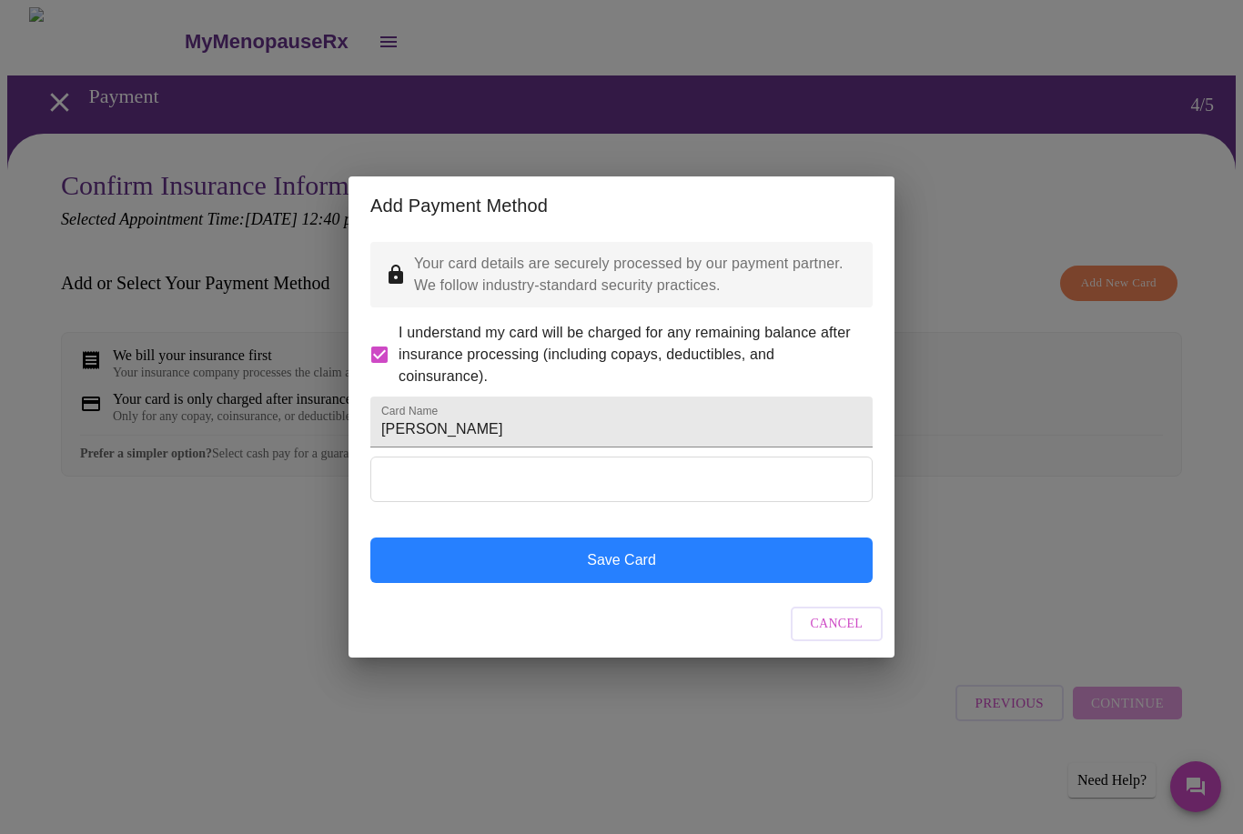
click at [632, 582] on button "Save Card" at bounding box center [621, 560] width 502 height 45
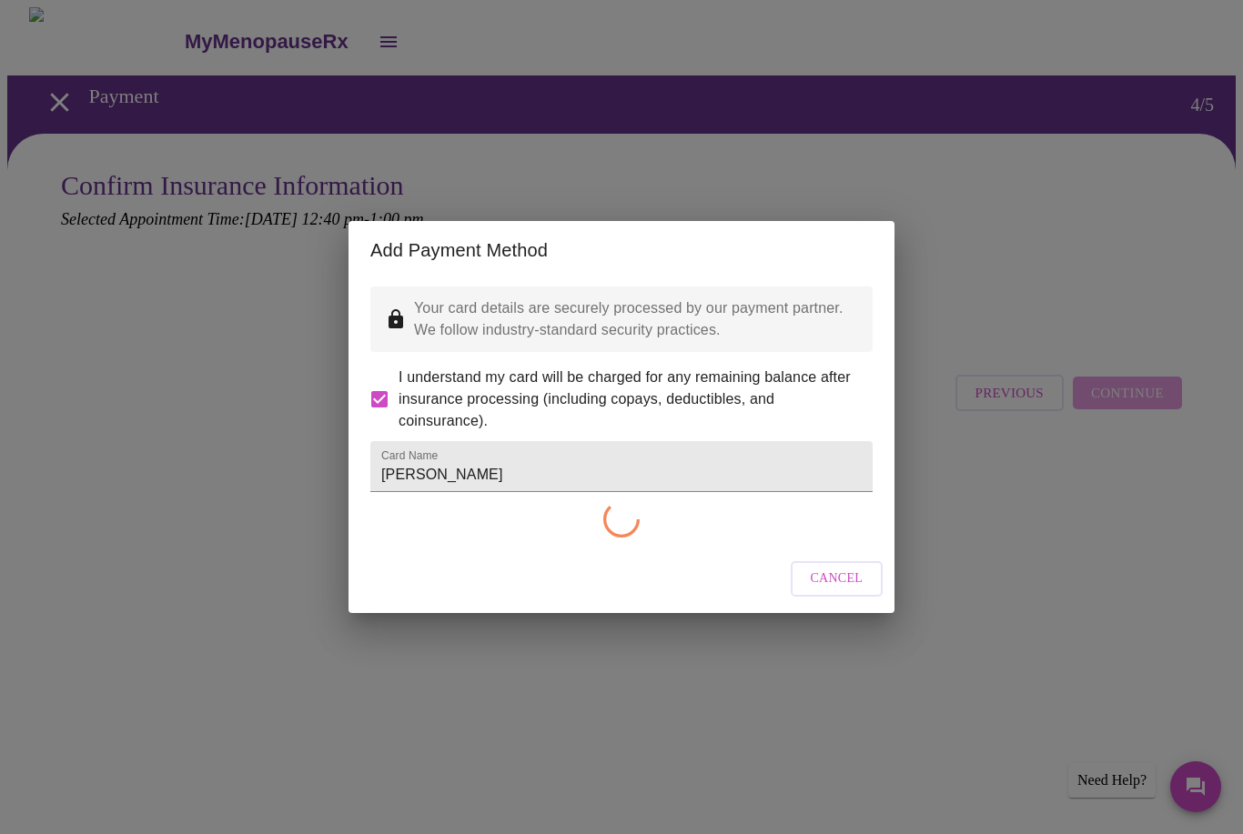
checkbox input "false"
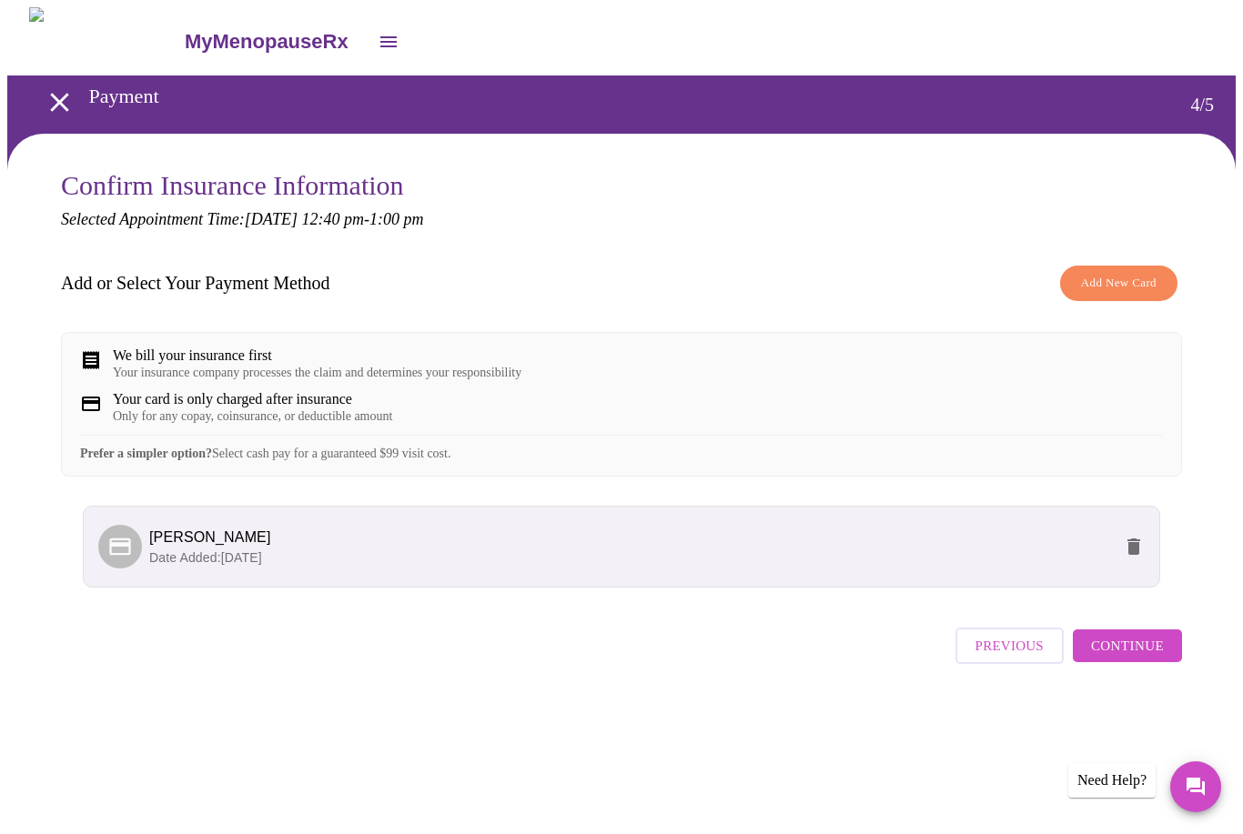
click at [1117, 658] on span "Continue" at bounding box center [1127, 646] width 73 height 24
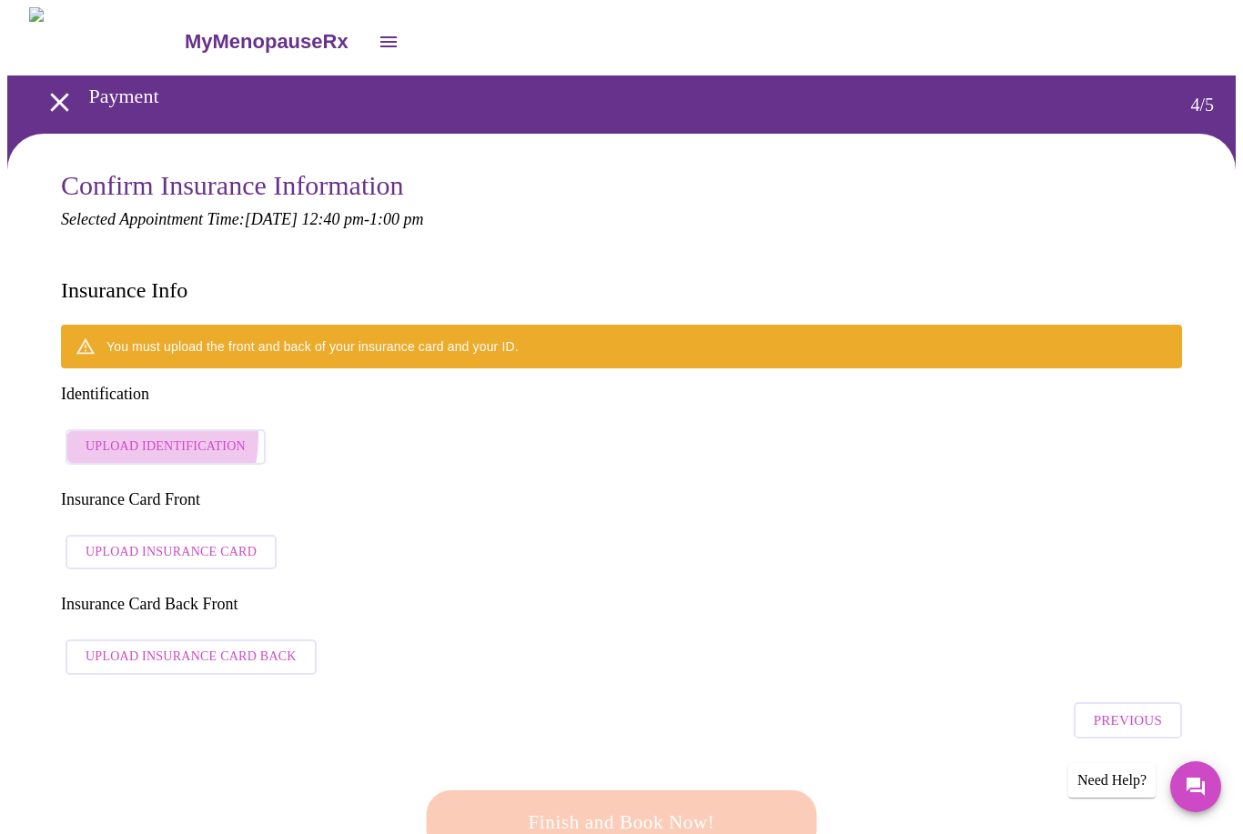
click at [118, 436] on span "Upload Identification" at bounding box center [166, 447] width 160 height 23
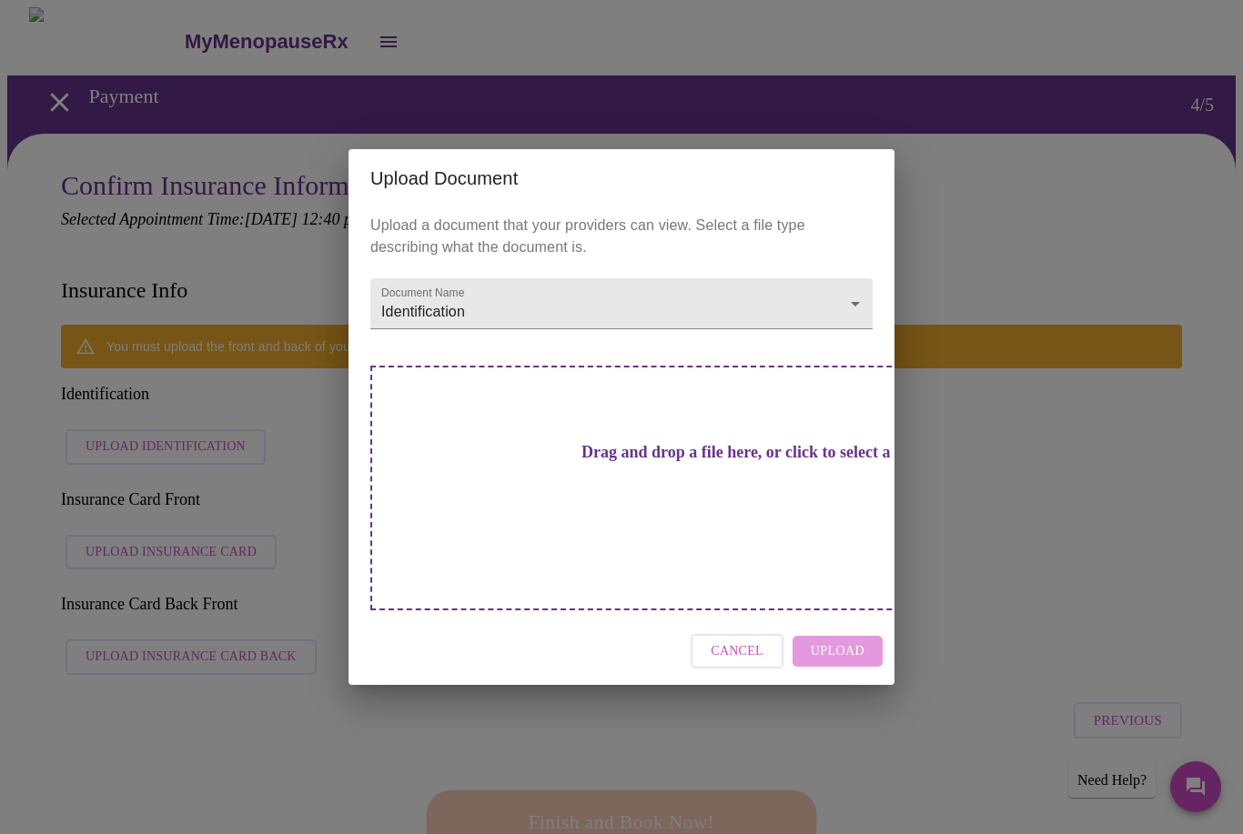
click at [628, 462] on h3 "Drag and drop a file here, or click to select a file" at bounding box center [749, 452] width 502 height 19
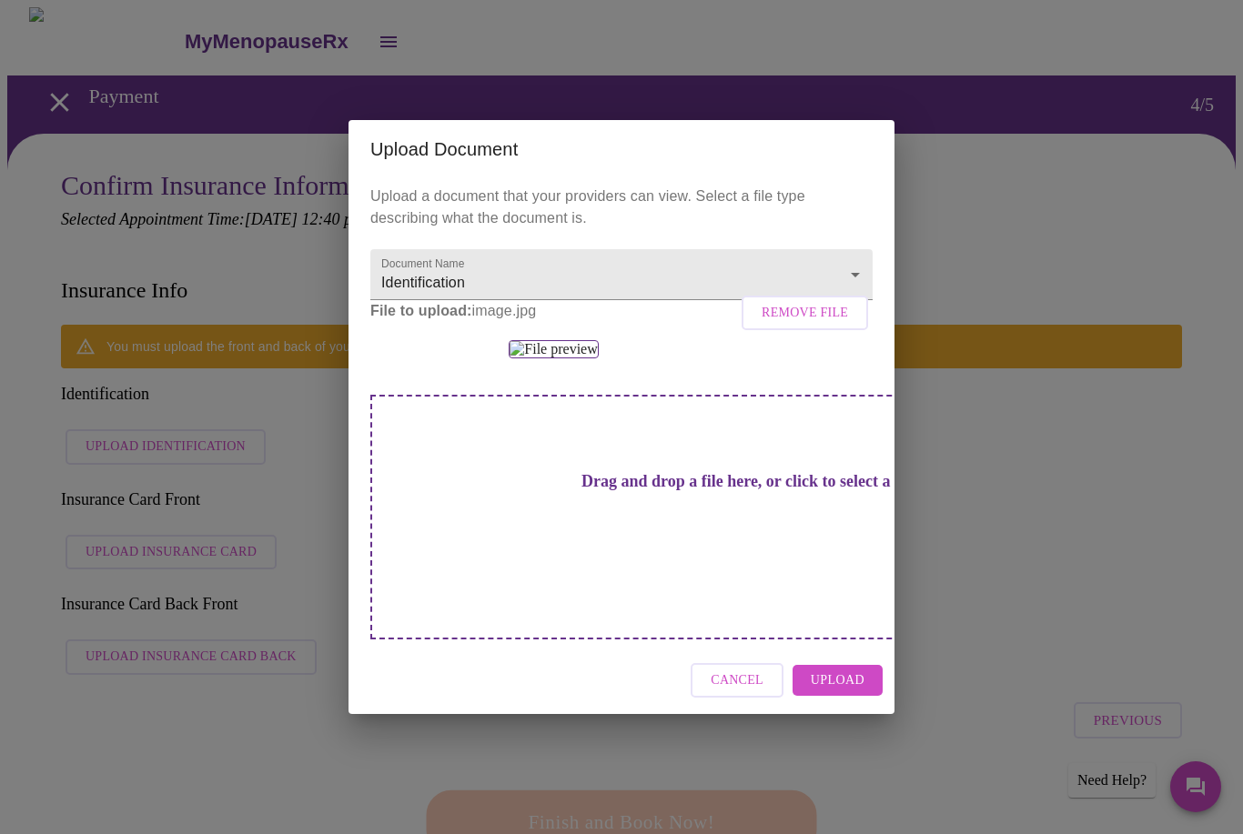
scroll to position [28, 0]
click at [829, 692] on span "Upload" at bounding box center [838, 681] width 54 height 23
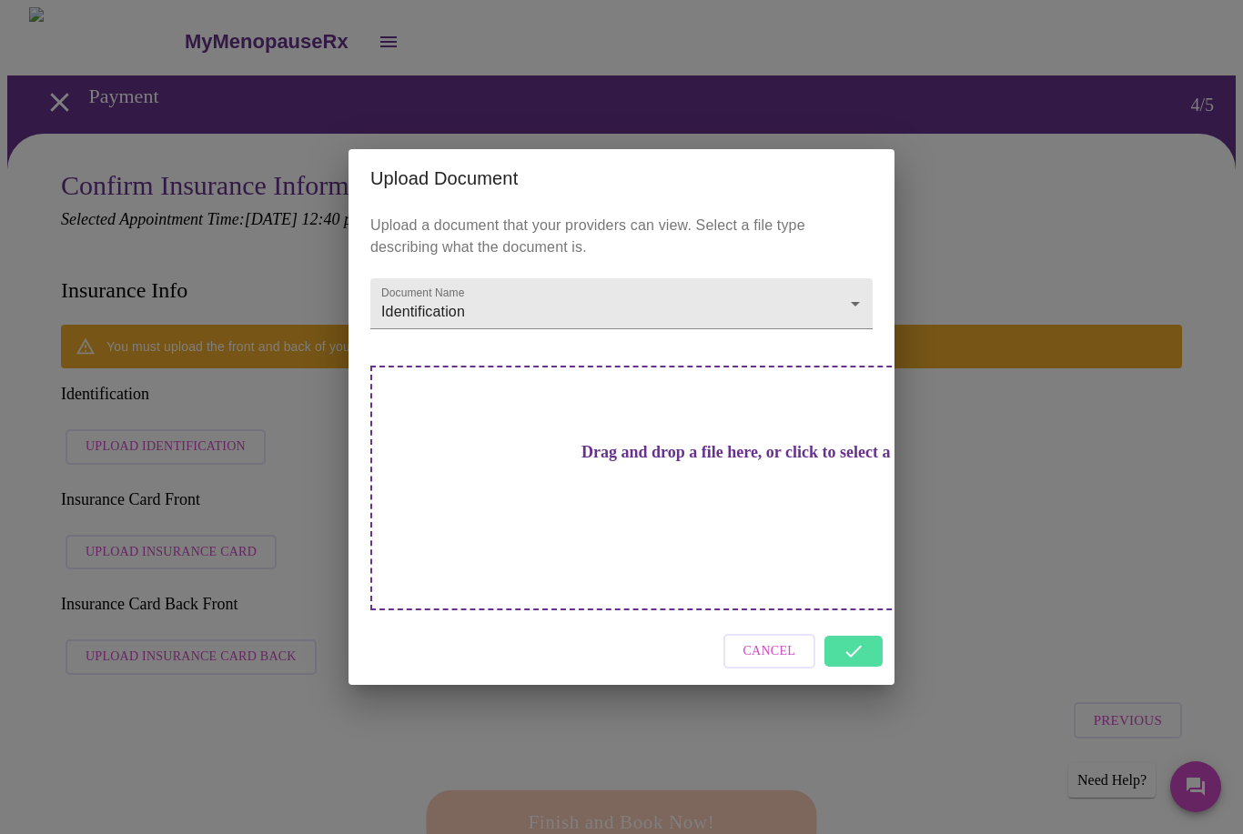
scroll to position [0, 0]
click at [851, 618] on div "Cancel" at bounding box center [621, 652] width 546 height 68
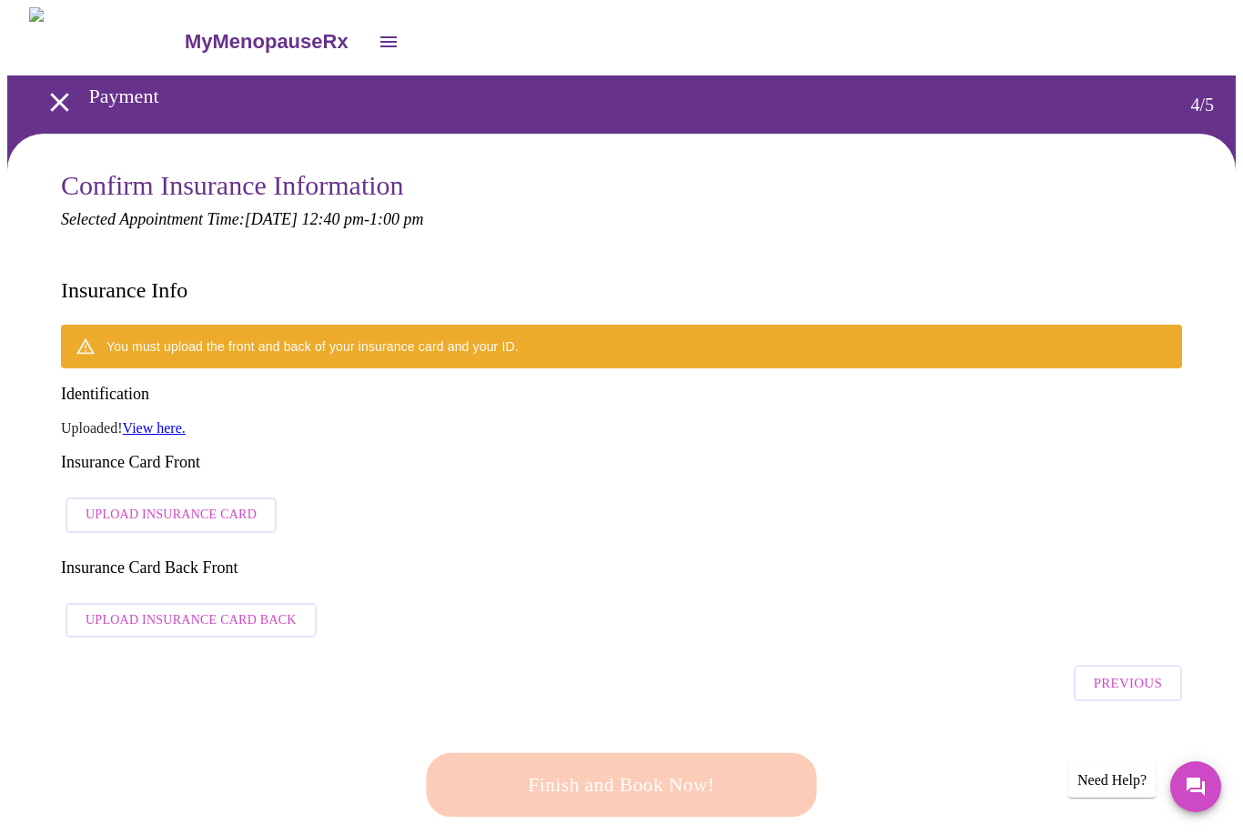
click at [217, 504] on span "Upload Insurance Card" at bounding box center [171, 515] width 171 height 23
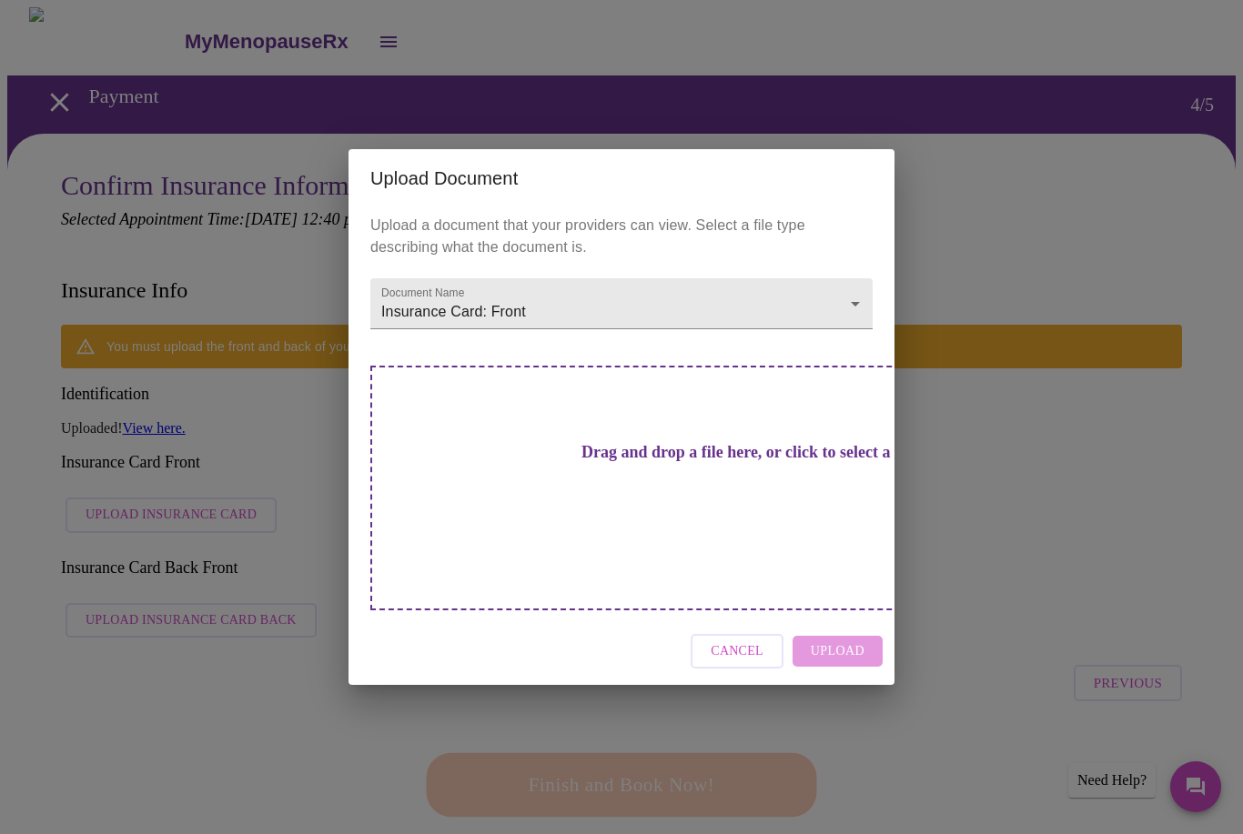
click at [655, 462] on h3 "Drag and drop a file here, or click to select a file" at bounding box center [749, 452] width 502 height 19
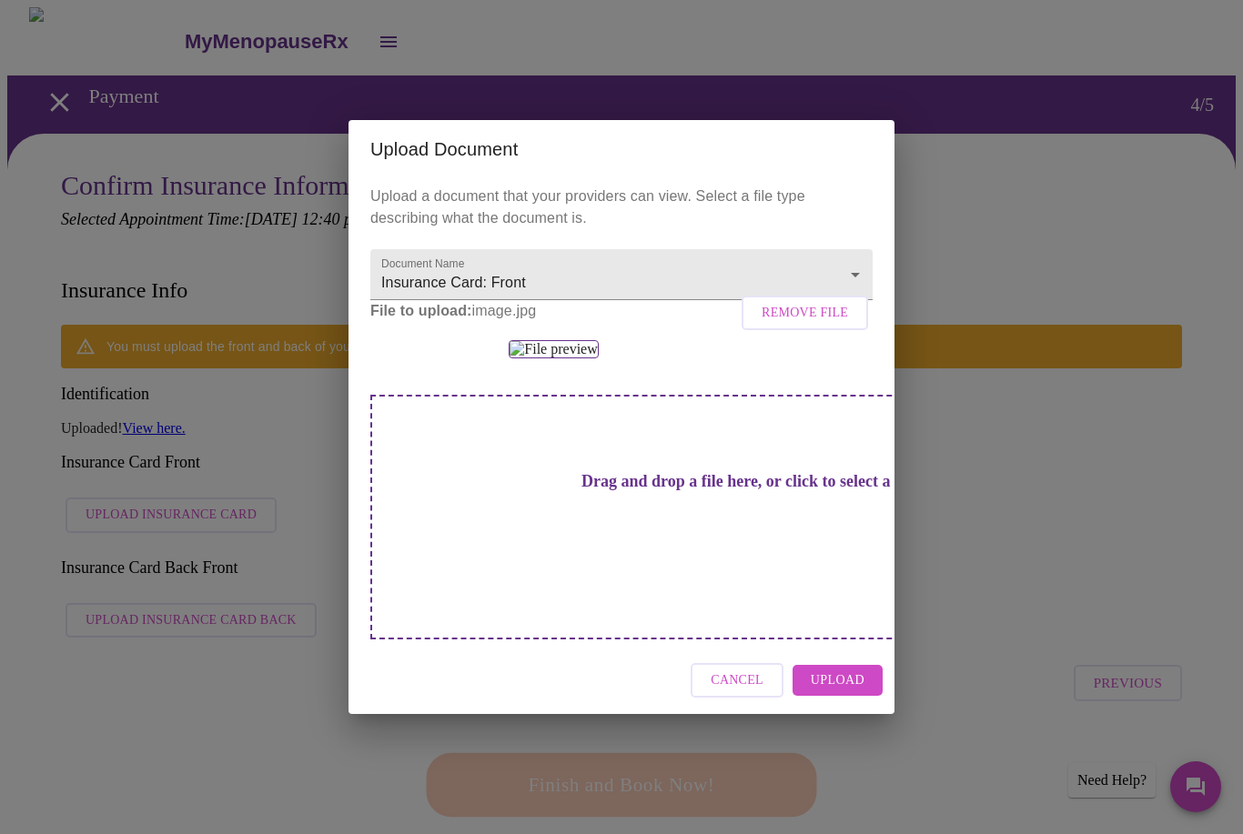
click at [841, 692] on span "Upload" at bounding box center [838, 681] width 54 height 23
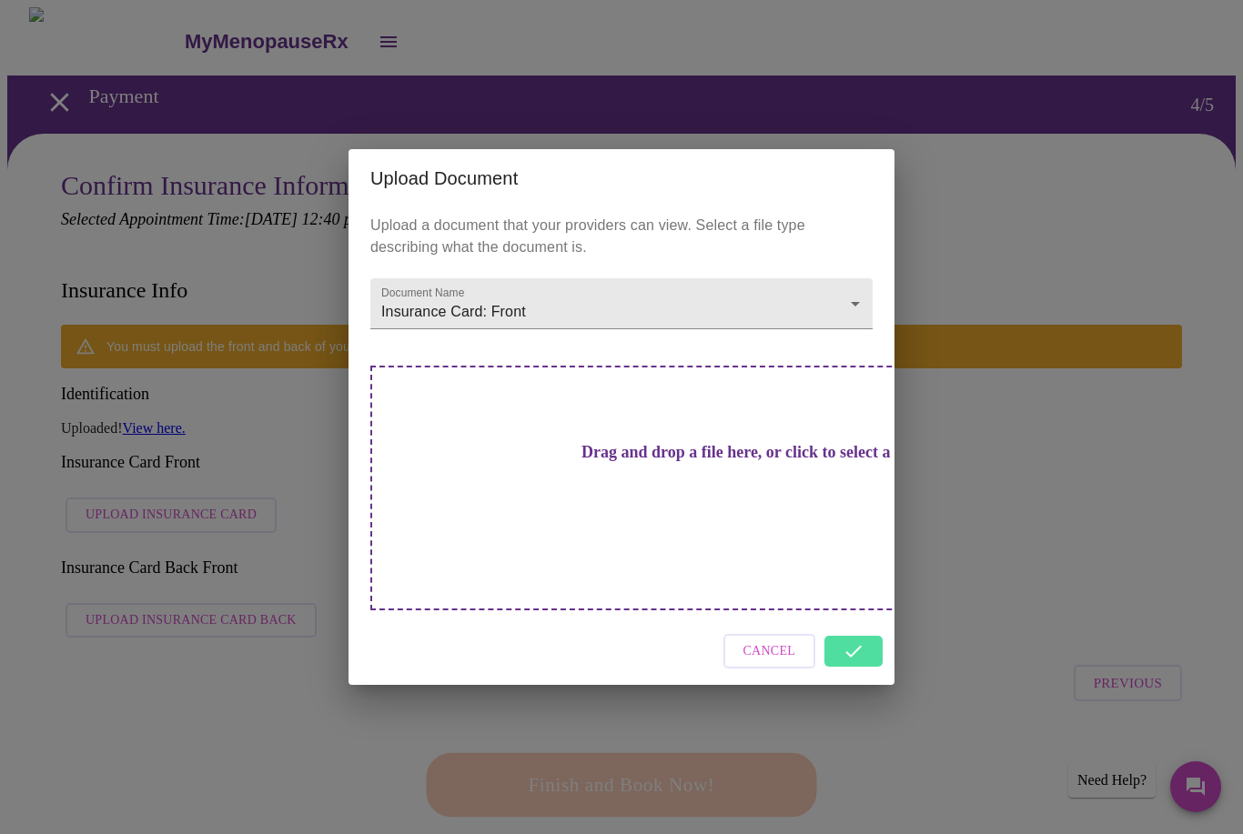
click at [857, 618] on div "Cancel" at bounding box center [621, 652] width 546 height 68
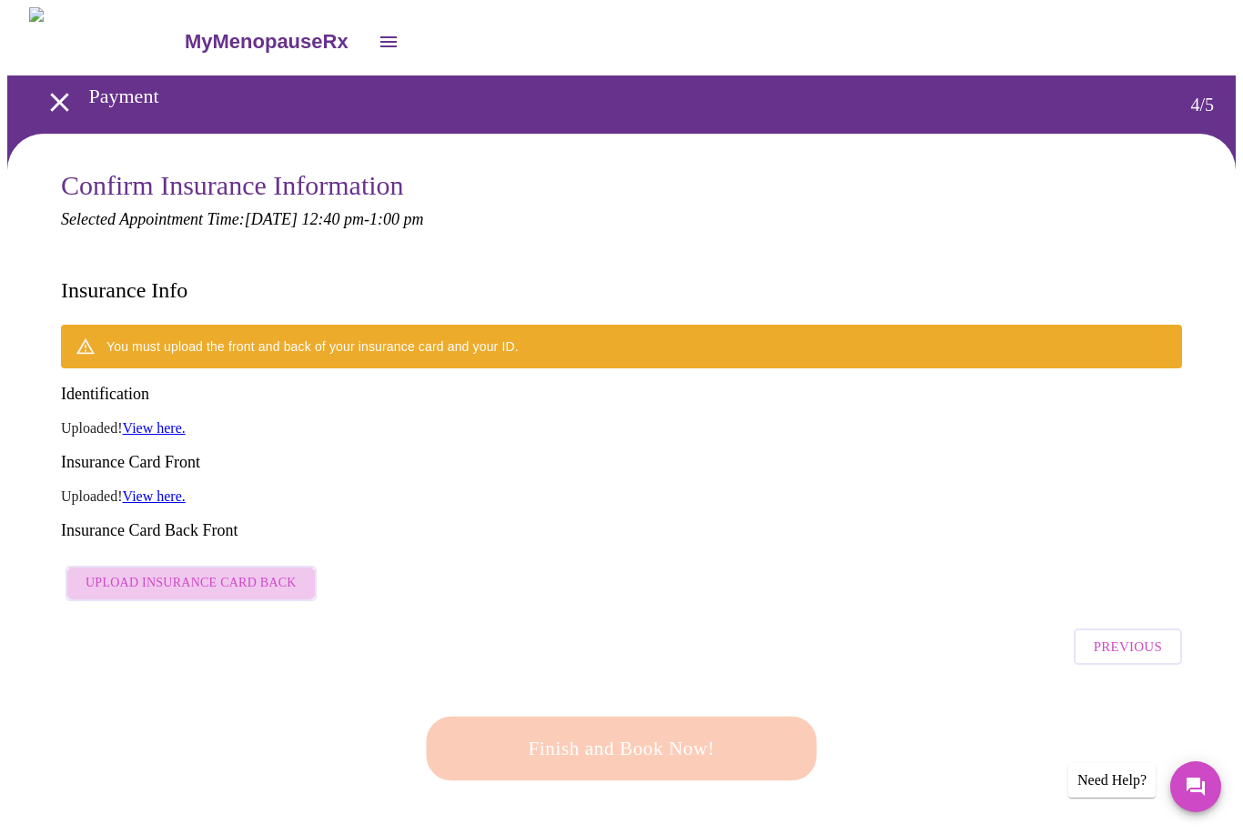
click at [267, 572] on span "Upload Insurance Card Back" at bounding box center [191, 583] width 211 height 23
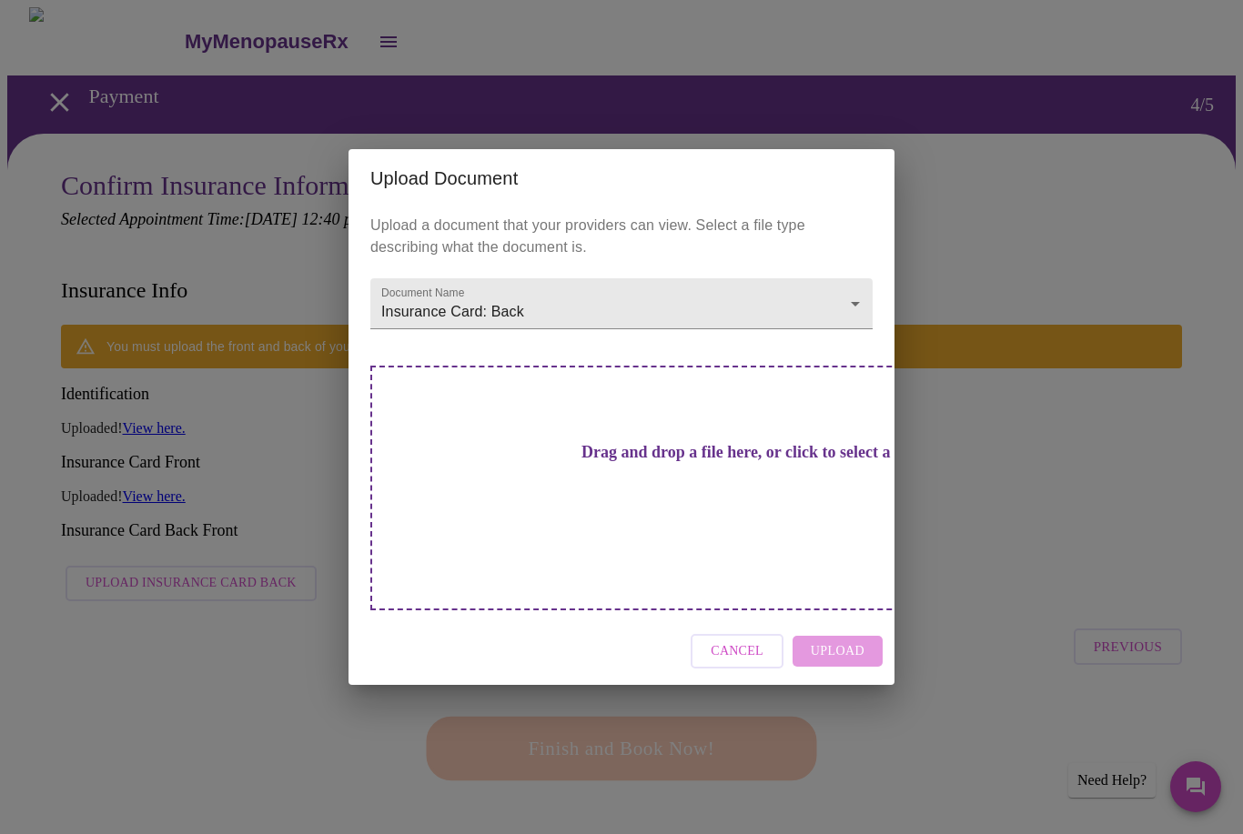
click at [663, 462] on h3 "Drag and drop a file here, or click to select a file" at bounding box center [749, 452] width 502 height 19
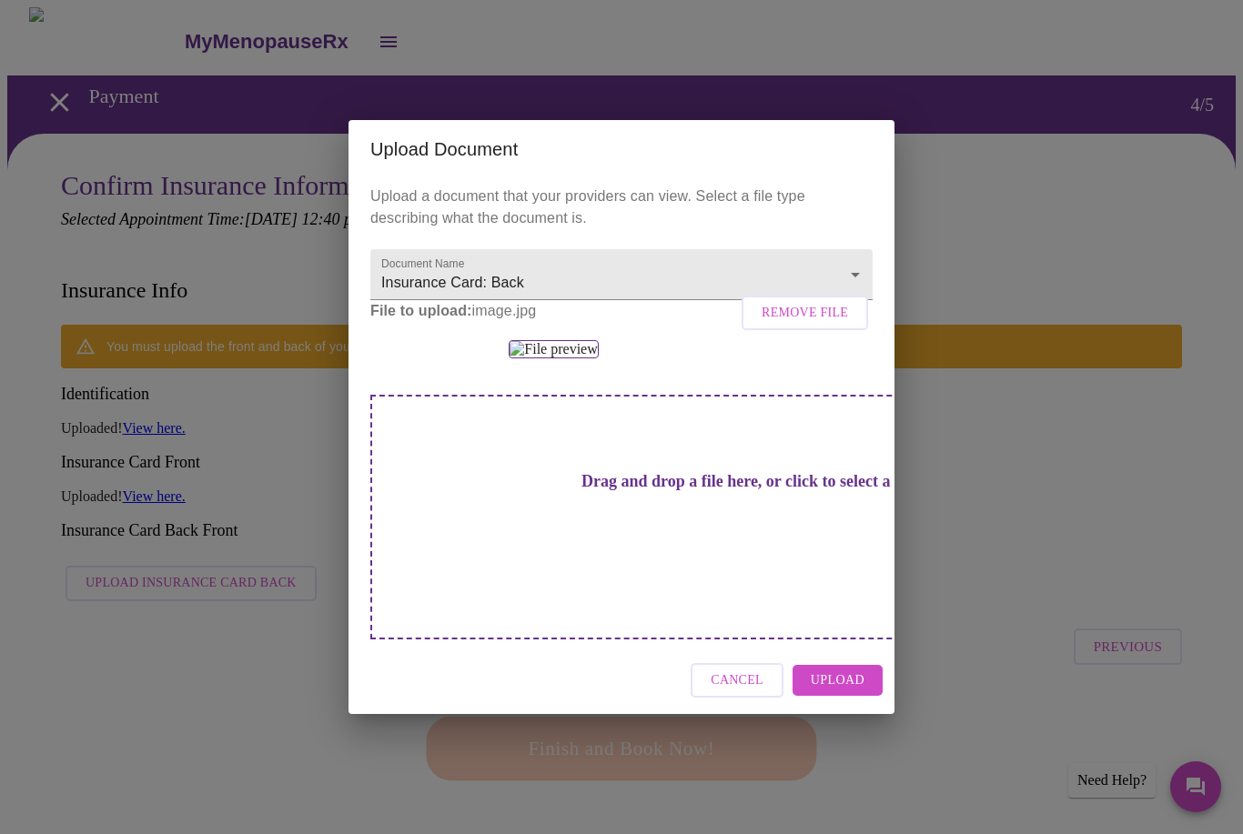
click at [847, 692] on span "Upload" at bounding box center [838, 681] width 54 height 23
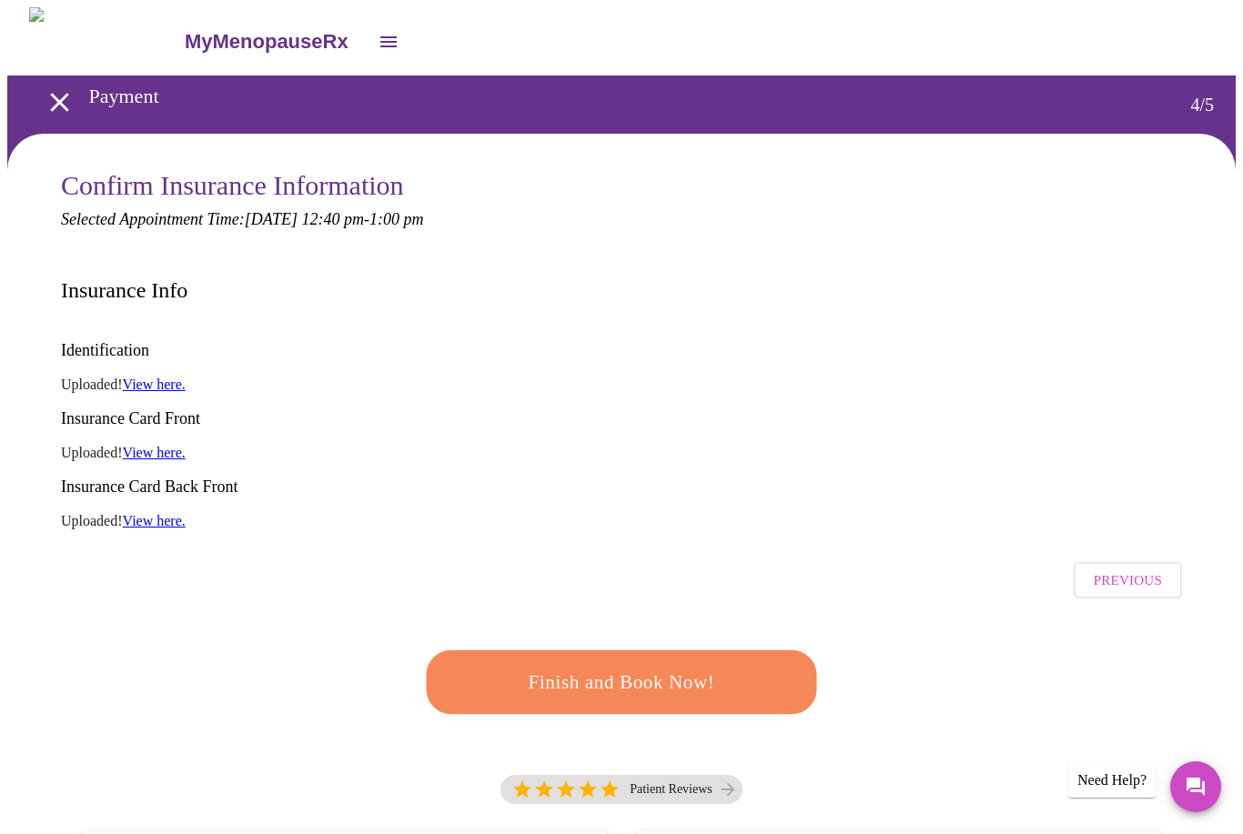
click at [846, 609] on div "Finish and Book Now!" at bounding box center [621, 682] width 1121 height 149
click at [657, 666] on span "Finish and Book Now!" at bounding box center [621, 683] width 337 height 34
